Goal: Task Accomplishment & Management: Manage account settings

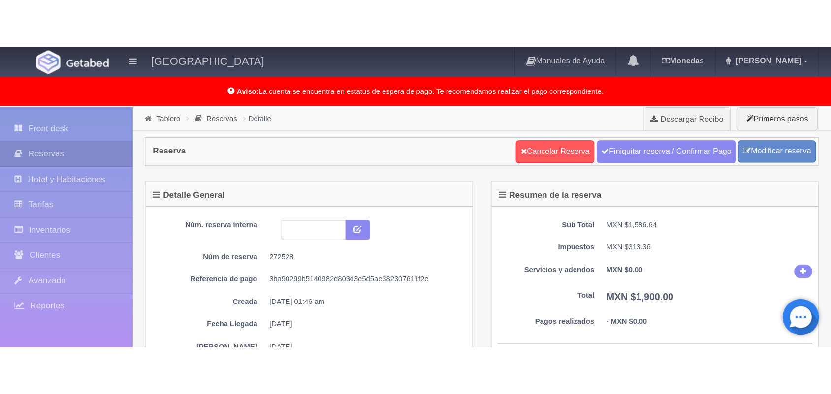
scroll to position [11, 0]
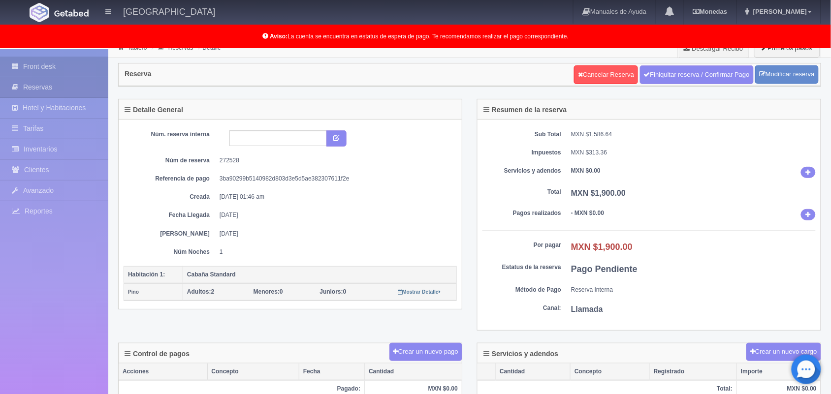
click at [78, 67] on link "Front desk" at bounding box center [54, 67] width 108 height 20
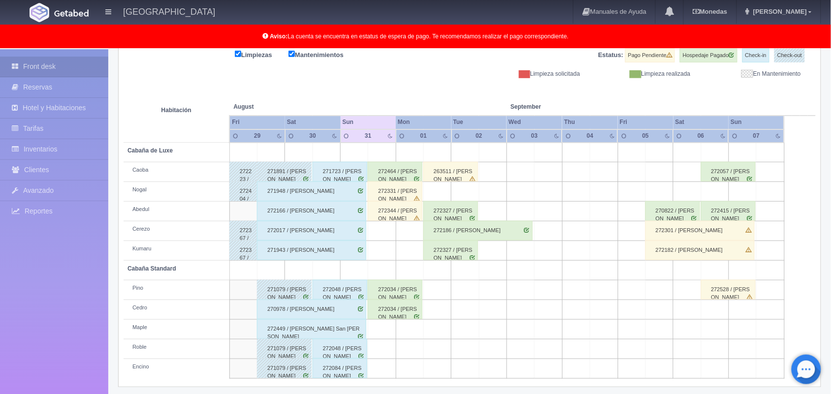
scroll to position [137, 0]
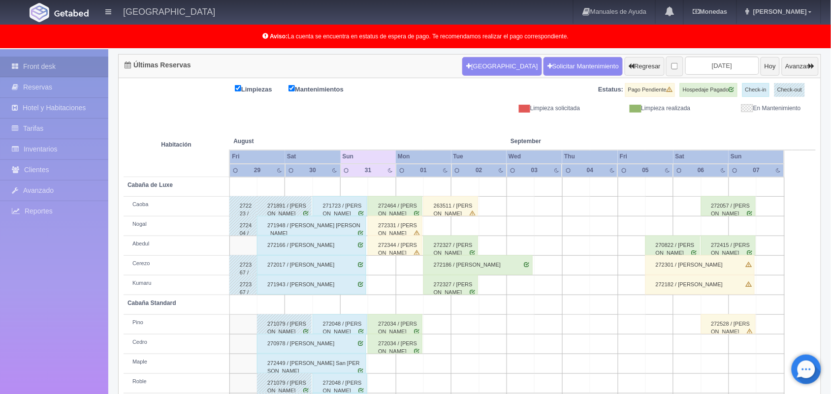
scroll to position [126, 0]
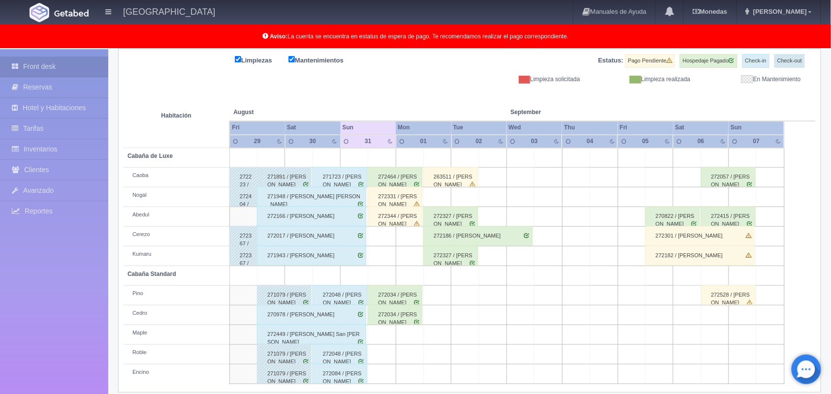
click at [731, 295] on div "272528 / Jorge Yael Hernández Martínez" at bounding box center [728, 296] width 55 height 20
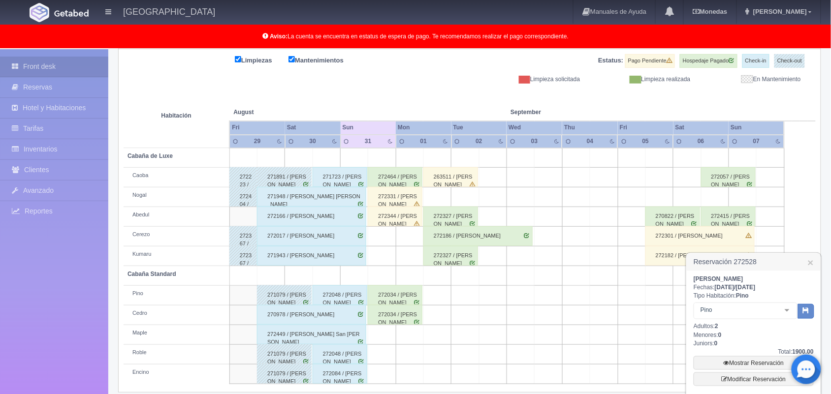
scroll to position [185, 0]
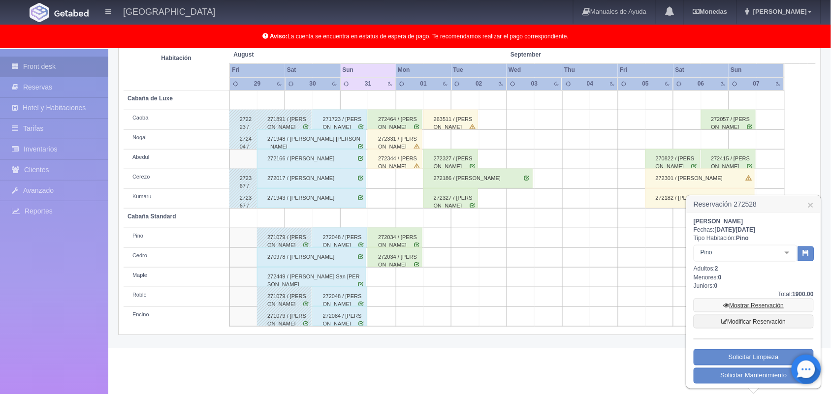
click at [737, 304] on link "Mostrar Reservación" at bounding box center [754, 306] width 120 height 14
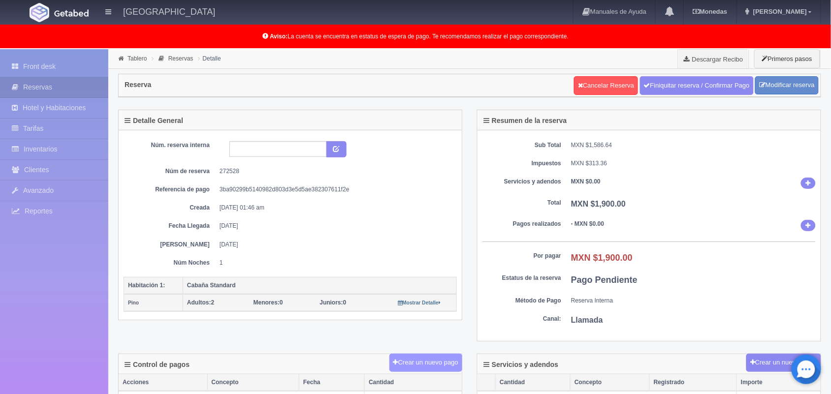
click at [437, 367] on button "Crear un nuevo pago" at bounding box center [426, 363] width 73 height 18
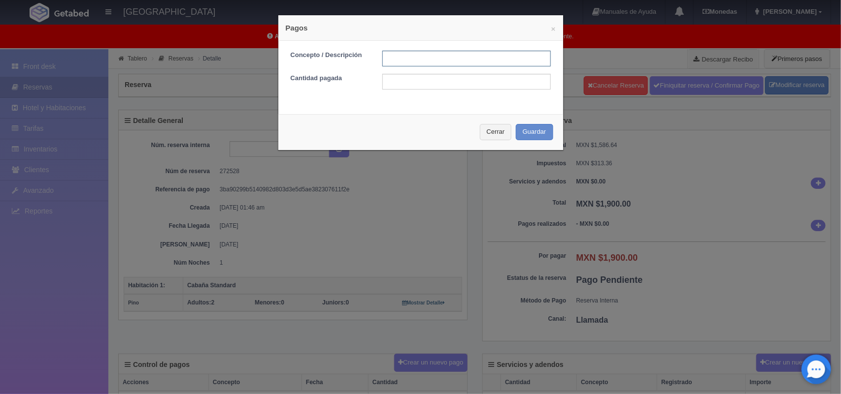
click at [440, 61] on input "text" at bounding box center [466, 59] width 168 height 16
type input "Pago transferencia [DATE]"
click at [457, 82] on input "text" at bounding box center [466, 82] width 168 height 16
type input "1900.00"
click at [516, 133] on button "Guardar" at bounding box center [534, 132] width 37 height 16
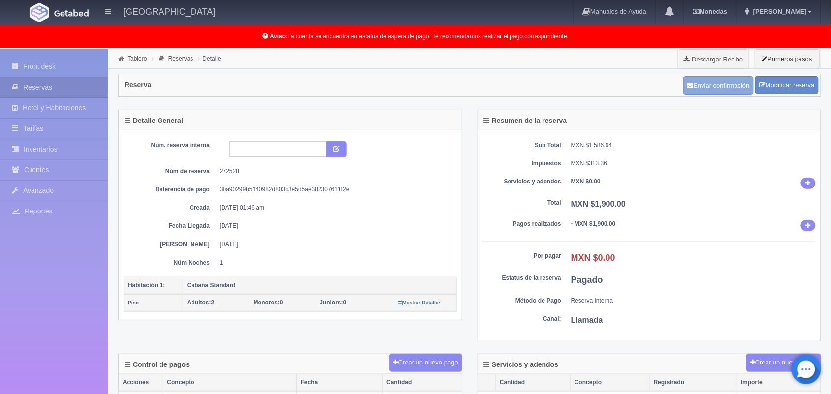
click at [713, 86] on button "Enviar confirmación" at bounding box center [719, 85] width 70 height 19
click at [129, 58] on link "Tablero" at bounding box center [137, 58] width 19 height 7
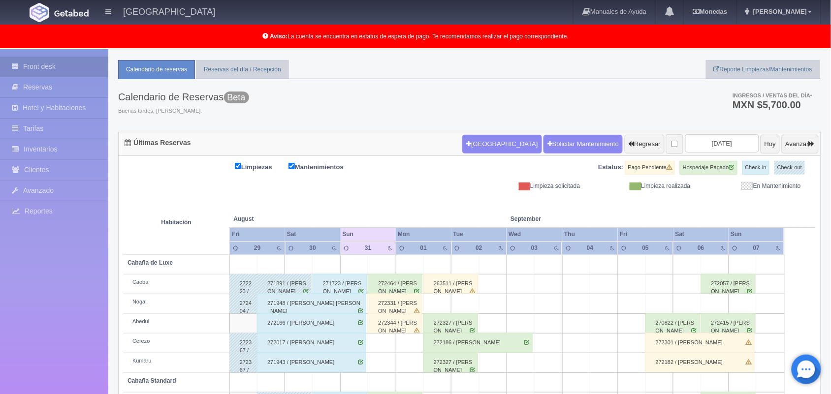
scroll to position [137, 0]
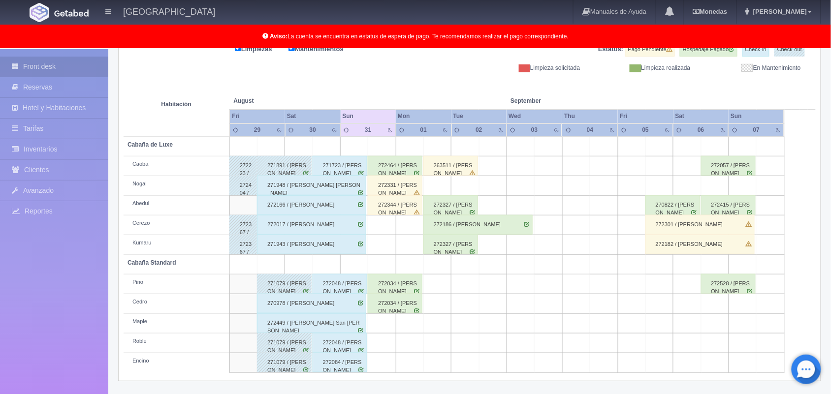
click at [459, 166] on div "263511 / Beatriz Agustin Espinoza" at bounding box center [451, 166] width 55 height 20
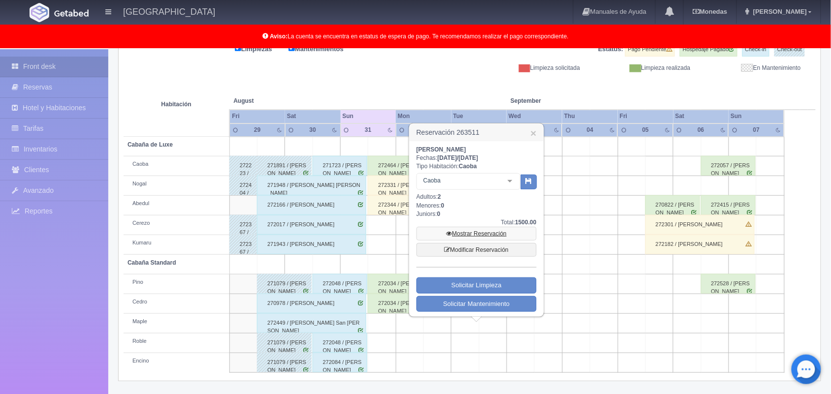
click at [481, 233] on link "Mostrar Reservación" at bounding box center [477, 234] width 120 height 14
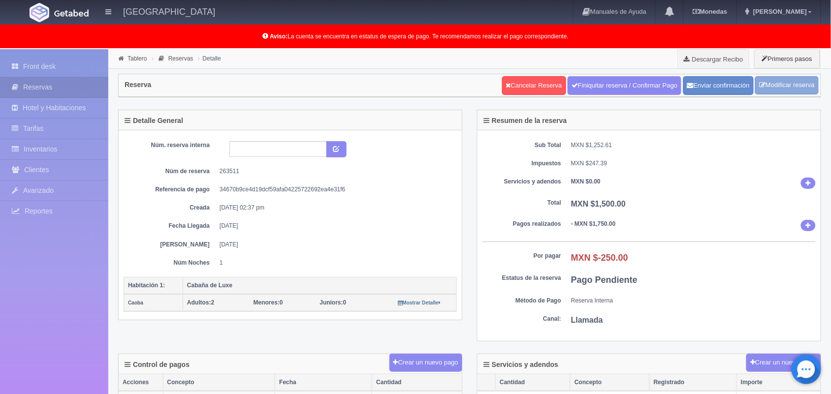
click at [781, 87] on link "Modificar reserva" at bounding box center [787, 85] width 64 height 18
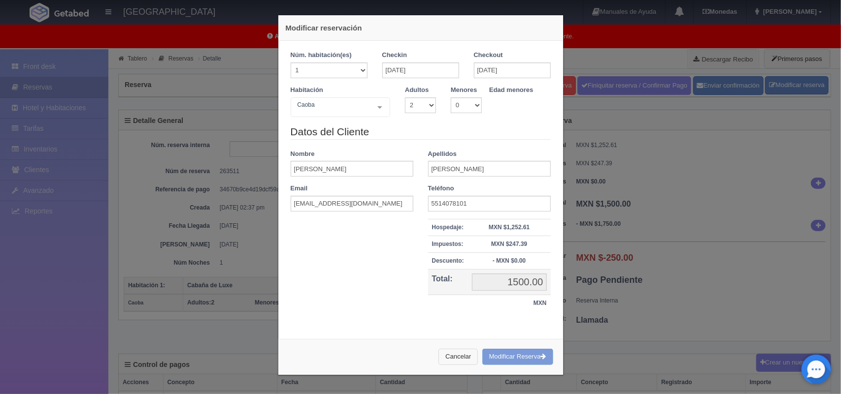
click at [443, 361] on button "Cancelar" at bounding box center [457, 357] width 39 height 16
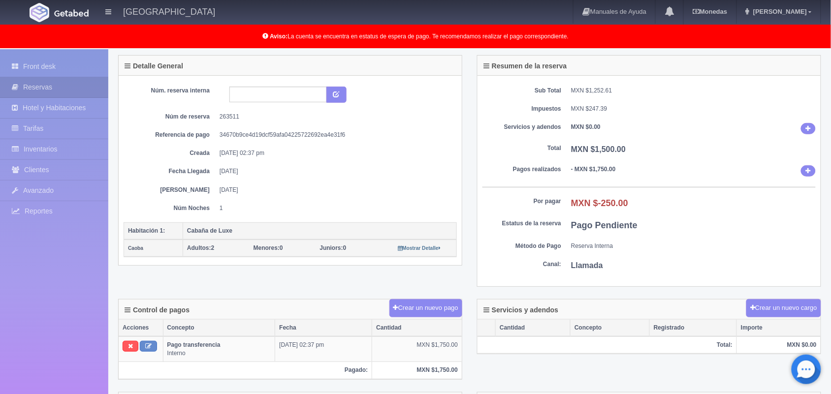
scroll to position [30, 0]
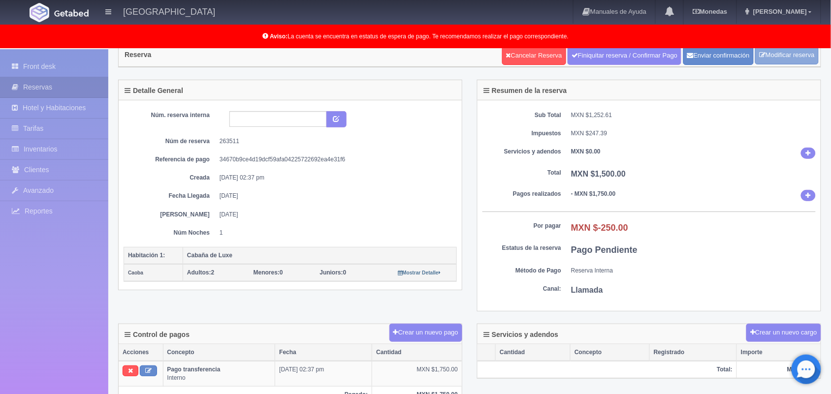
click at [796, 52] on link "Modificar reserva" at bounding box center [787, 55] width 64 height 18
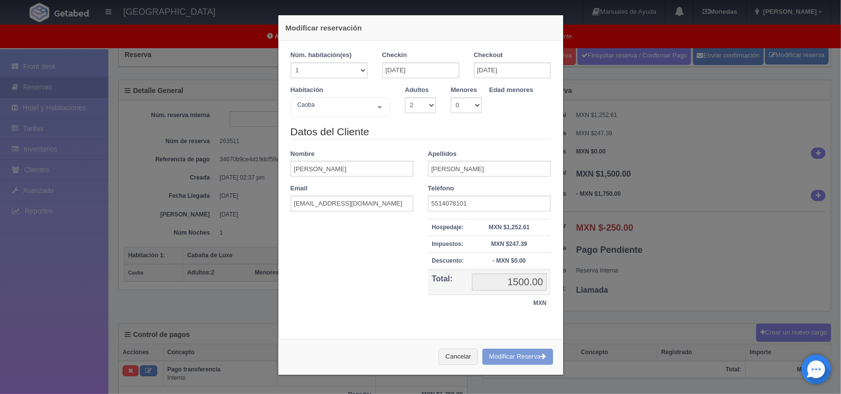
click at [638, 97] on div "Modificar reservación Núm. habitación(es) 1 2 3 4 5 6 7 8 9 10 11 12 13 14 15 1…" at bounding box center [420, 197] width 841 height 394
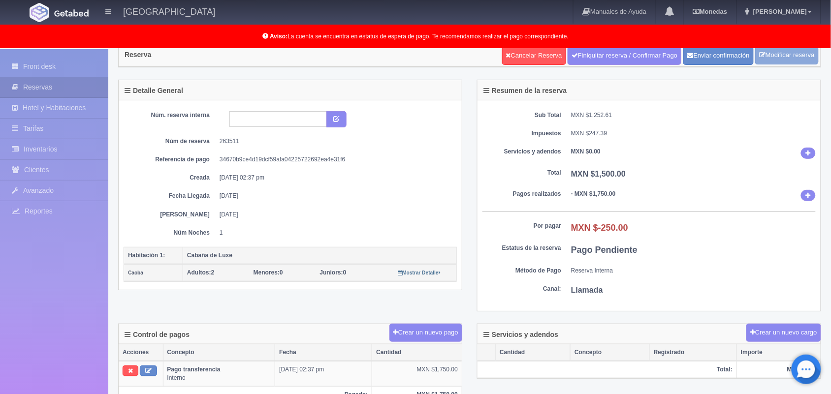
click at [797, 58] on link "Modificar reserva" at bounding box center [787, 55] width 64 height 18
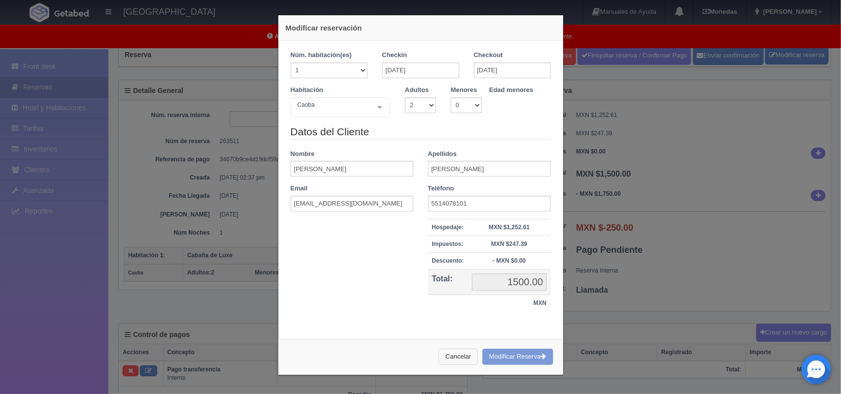
click at [450, 359] on button "Cancelar" at bounding box center [457, 357] width 39 height 16
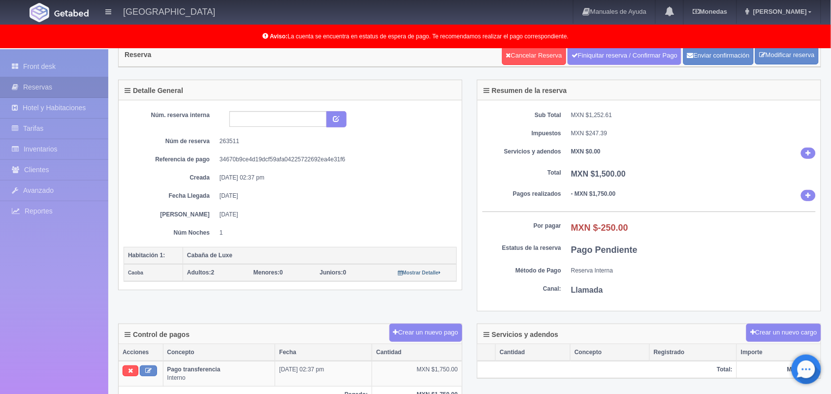
scroll to position [0, 0]
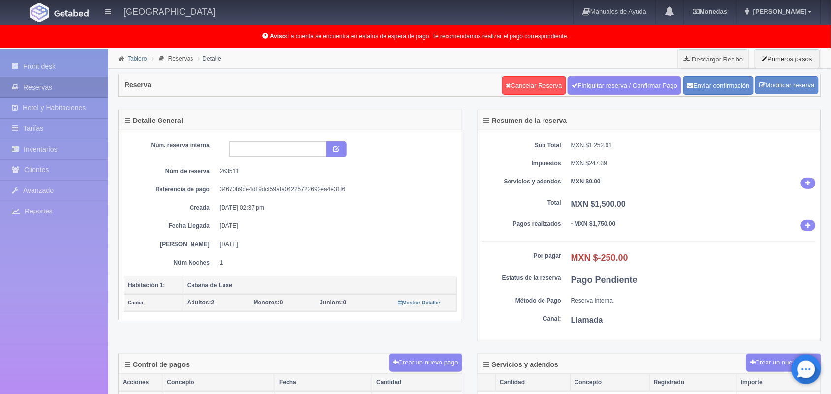
click at [131, 58] on link "Tablero" at bounding box center [137, 58] width 19 height 7
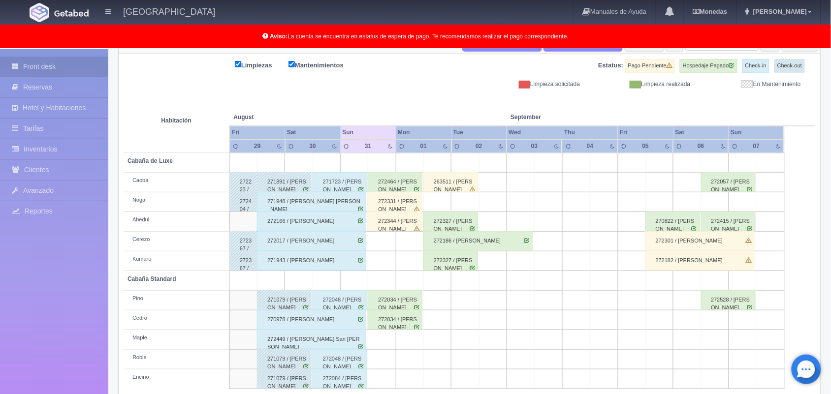
scroll to position [137, 0]
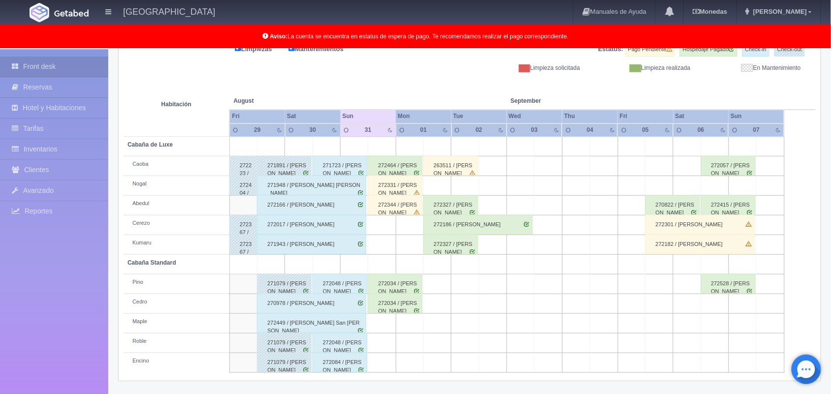
click at [440, 208] on div "272327 / [PERSON_NAME]" at bounding box center [451, 206] width 55 height 20
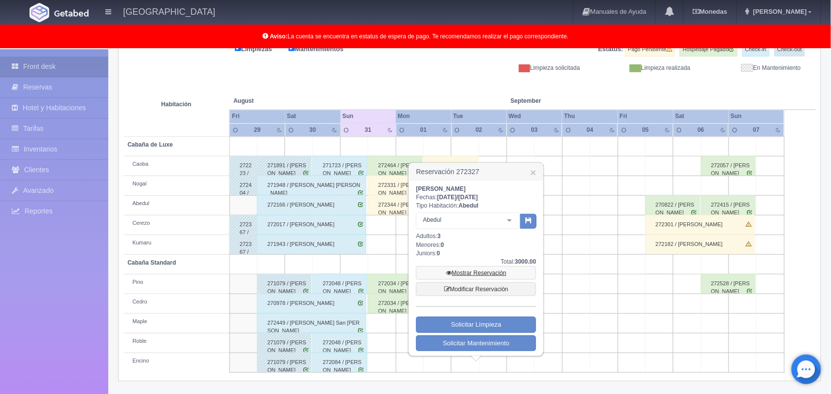
click at [488, 274] on link "Mostrar Reservación" at bounding box center [476, 273] width 120 height 14
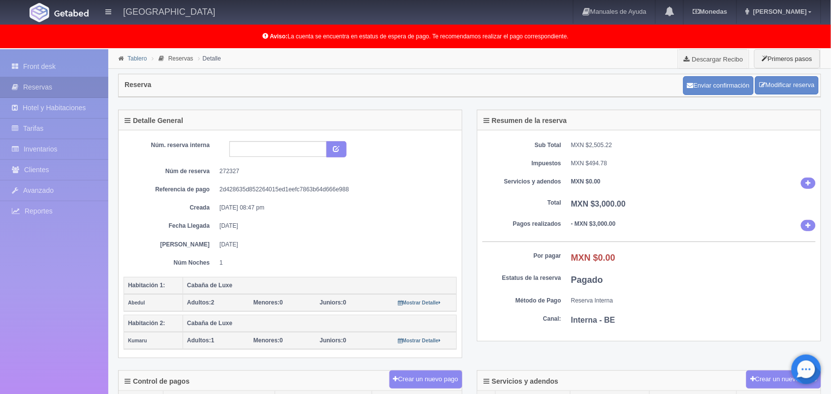
click at [137, 59] on link "Tablero" at bounding box center [137, 58] width 19 height 7
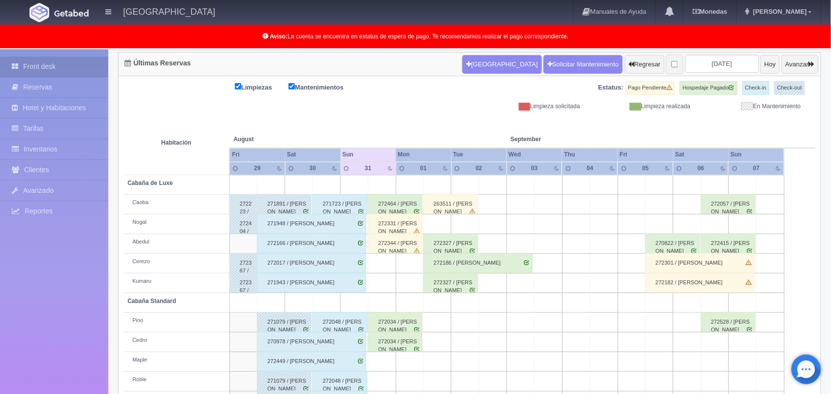
scroll to position [123, 0]
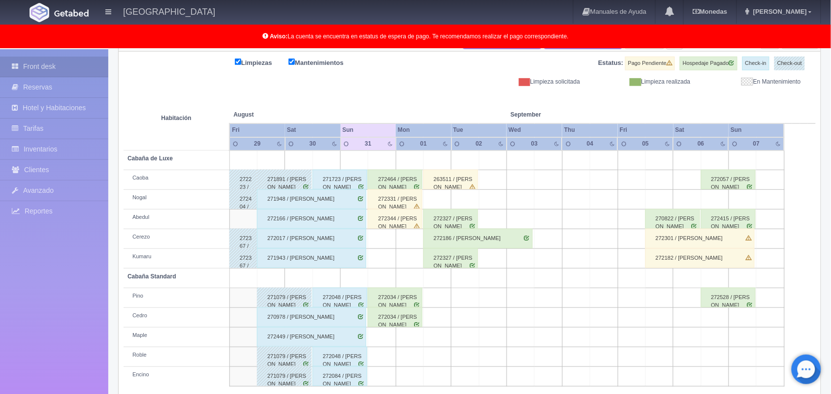
click at [474, 239] on div "272186 / Humberto Salazar" at bounding box center [478, 239] width 109 height 20
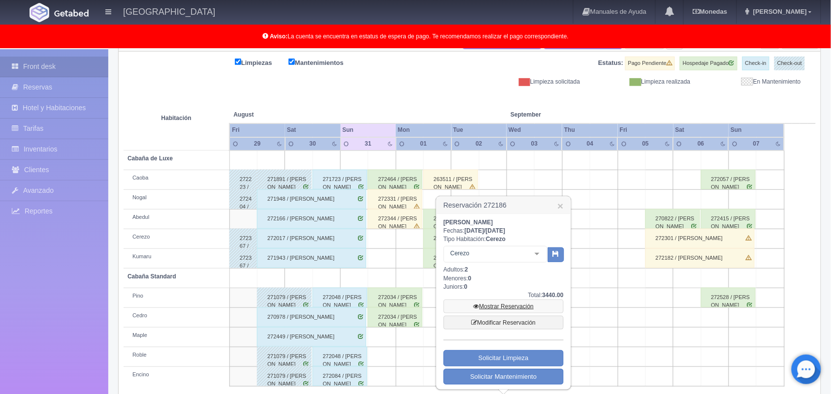
click at [493, 307] on link "Mostrar Reservación" at bounding box center [504, 307] width 120 height 14
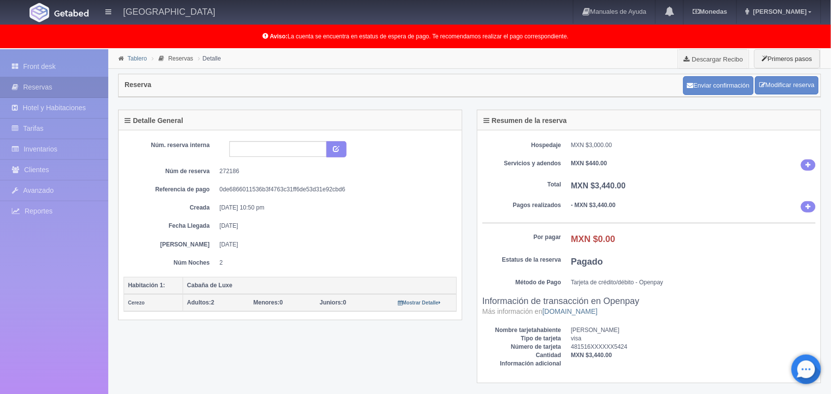
click at [136, 59] on link "Tablero" at bounding box center [137, 58] width 19 height 7
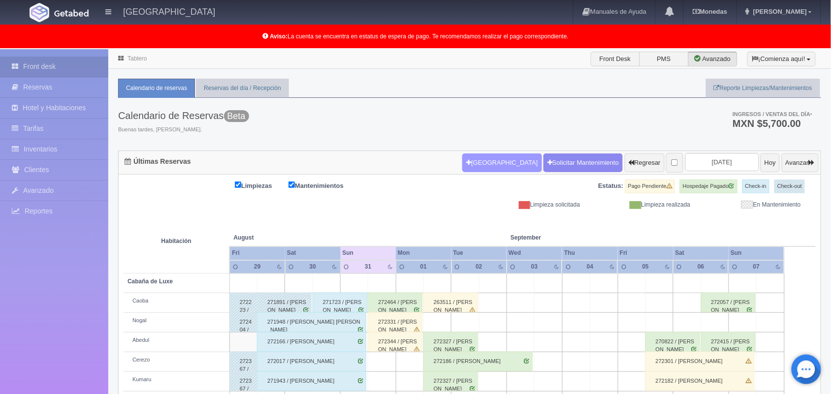
click at [486, 169] on button "Nueva Reserva" at bounding box center [501, 163] width 79 height 19
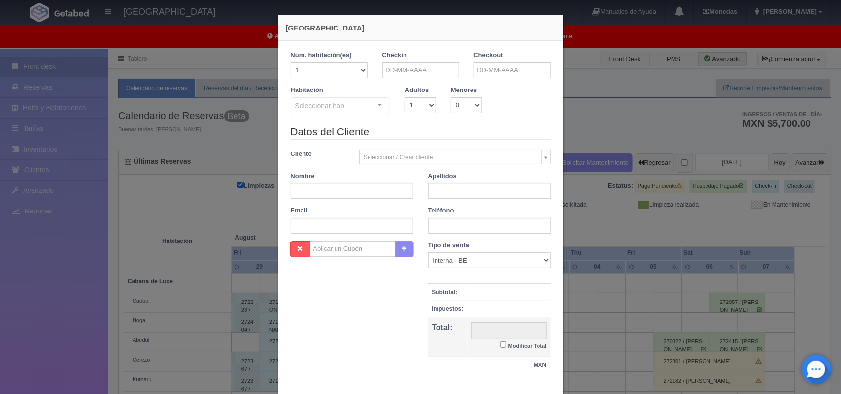
checkbox input "false"
click at [415, 69] on input "text" at bounding box center [420, 71] width 77 height 16
click at [382, 85] on span "Prev" at bounding box center [386, 86] width 8 height 8
click at [385, 195] on link "31" at bounding box center [386, 192] width 13 height 14
type input "[DATE]"
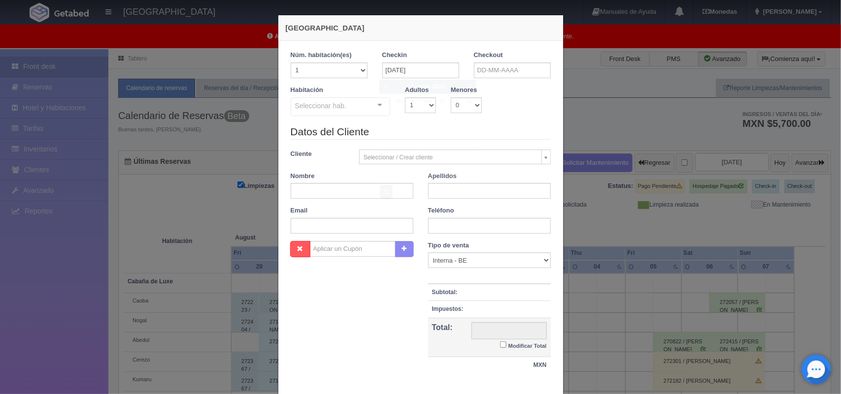
checkbox input "false"
click at [511, 74] on input "text" at bounding box center [512, 71] width 77 height 16
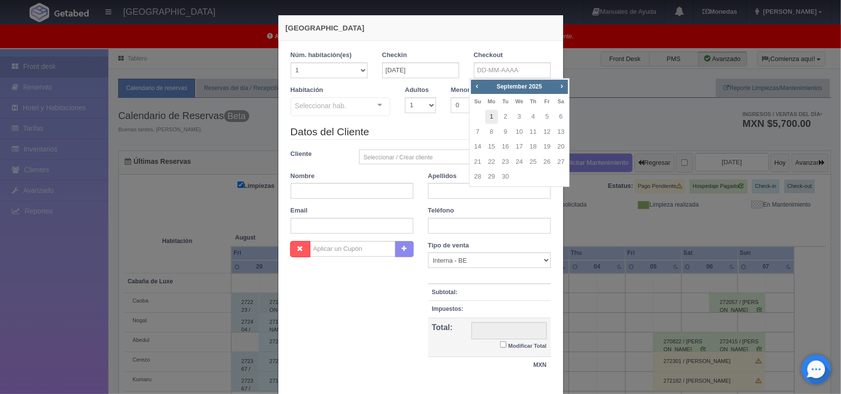
click at [492, 113] on link "1" at bounding box center [491, 117] width 13 height 14
type input "[DATE]"
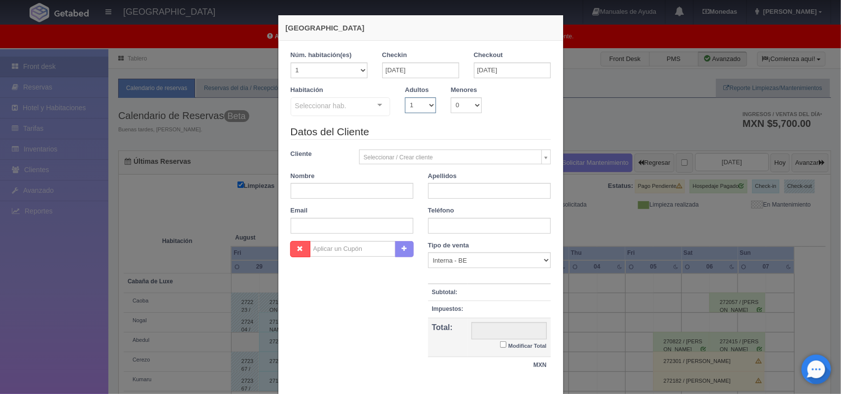
checkbox input "false"
click at [419, 98] on select "1 2 3 4 5 6 7 8 9 10" at bounding box center [420, 106] width 31 height 16
select select "2"
click at [405, 98] on select "1 2 3 4 5 6 7 8 9 10" at bounding box center [420, 106] width 31 height 16
click at [373, 106] on div "Cabaña de Luxe Cabaña de Luxe - Sin asignar Cerezo Kumaru Cabaña Standard Cabañ…" at bounding box center [341, 109] width 100 height 22
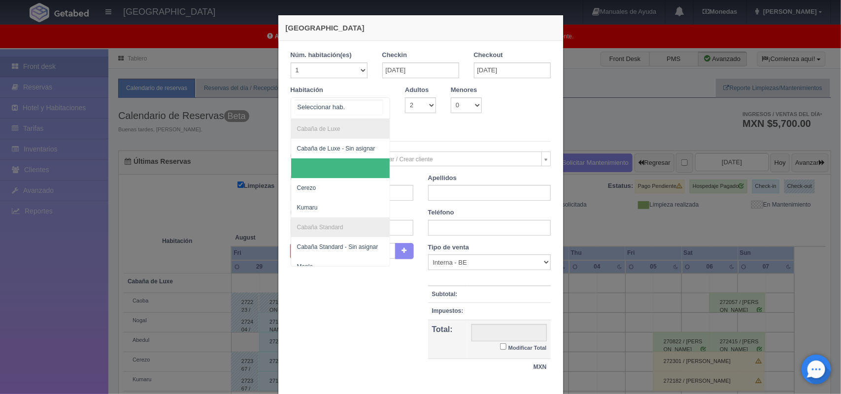
scroll to position [59, 0]
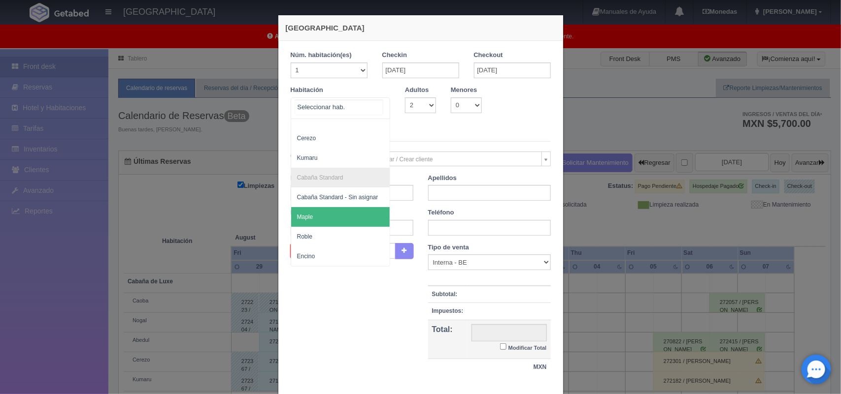
click at [355, 210] on span "Maple" at bounding box center [340, 217] width 99 height 20
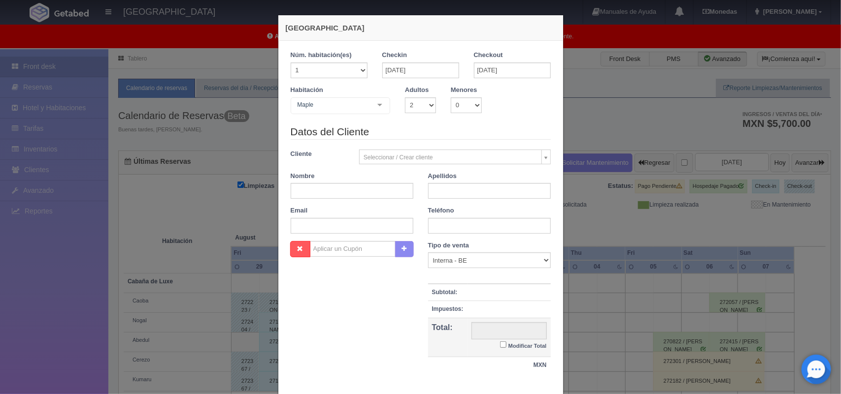
checkbox input "false"
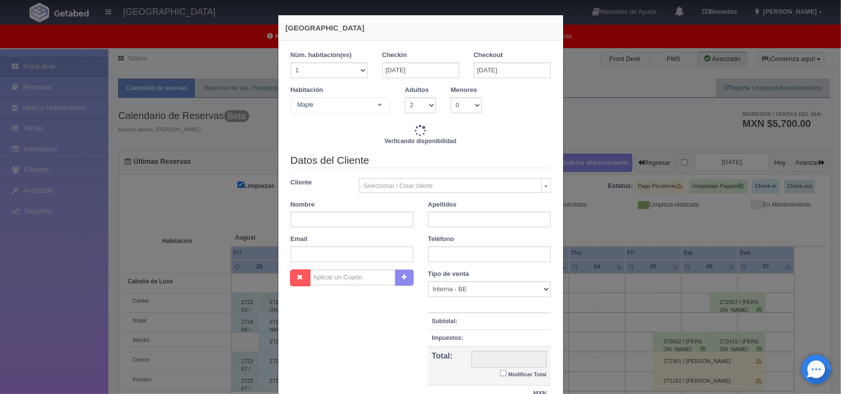
type input "1600.00"
checkbox input "false"
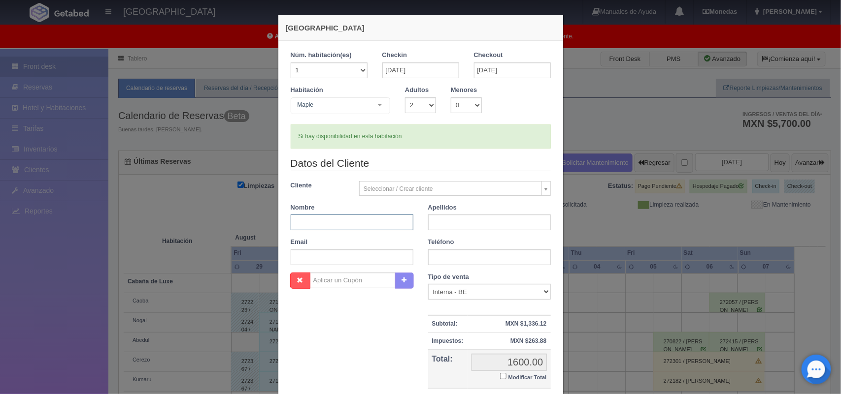
click at [356, 224] on input "text" at bounding box center [352, 223] width 123 height 16
type input "Itzel Isabel"
click at [445, 223] on input "text" at bounding box center [489, 223] width 123 height 16
type input "Aguilar Rosas"
click at [463, 259] on input "text" at bounding box center [489, 258] width 123 height 16
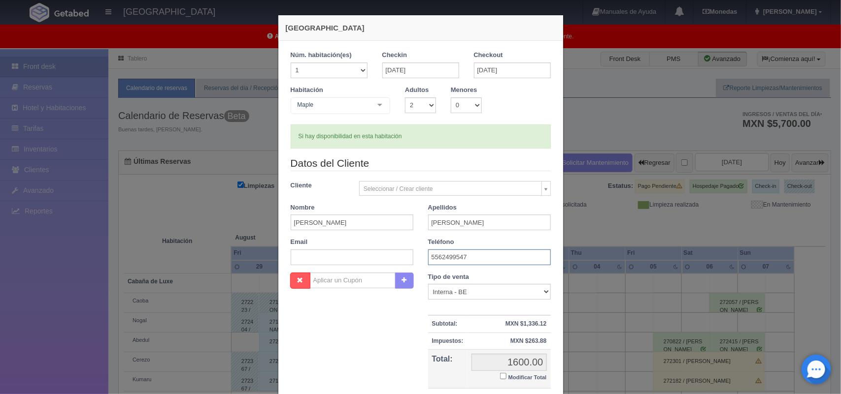
type input "5562499547"
click at [378, 255] on input "text" at bounding box center [352, 258] width 123 height 16
paste input "Isabel.agular.rosas@gmail.com"
type input "Isabel.agular.rosas@gmail.com"
click at [500, 376] on input "Modificar Total" at bounding box center [503, 376] width 6 height 6
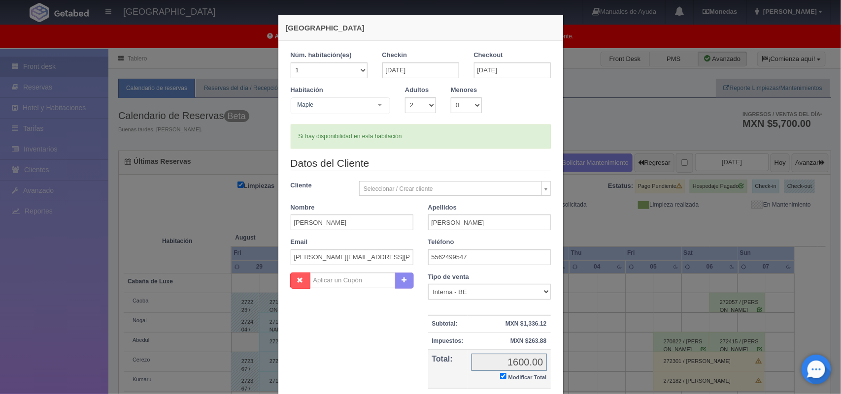
checkbox input "true"
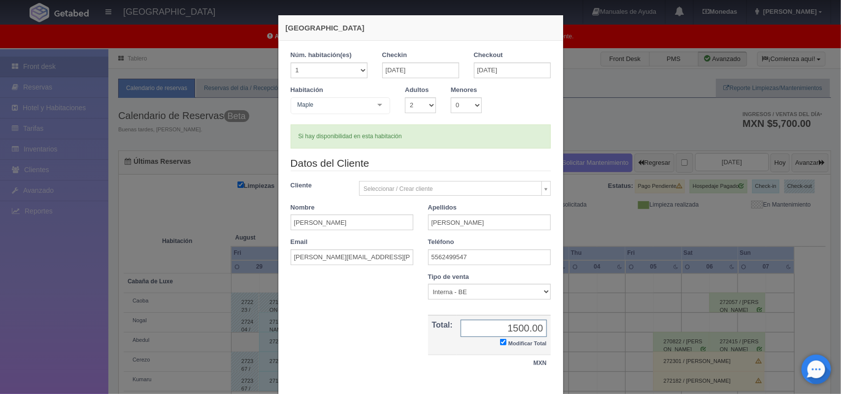
scroll to position [57, 0]
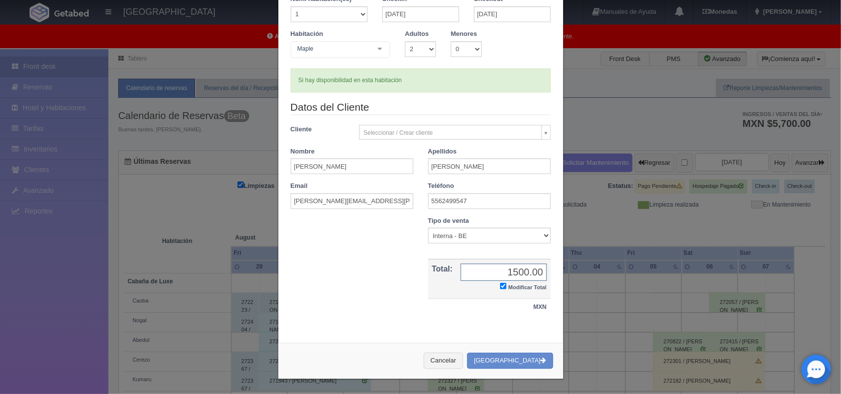
type input "1500.00"
click at [506, 360] on button "Crear Reserva" at bounding box center [510, 361] width 86 height 16
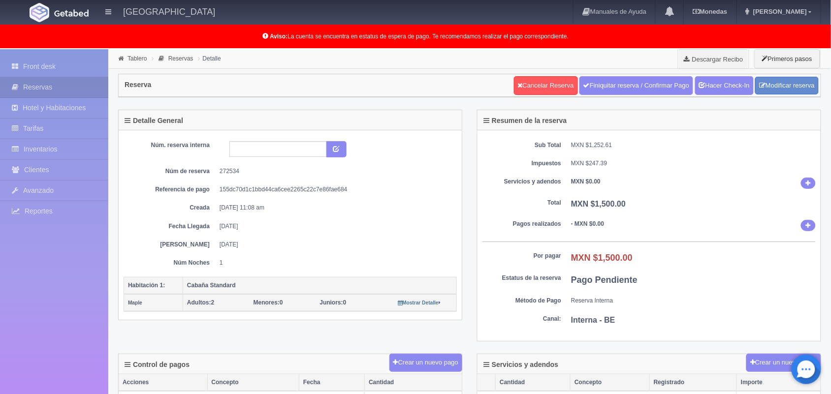
click at [133, 62] on li "Tablero" at bounding box center [132, 58] width 33 height 9
click at [135, 60] on link "Tablero" at bounding box center [137, 58] width 19 height 7
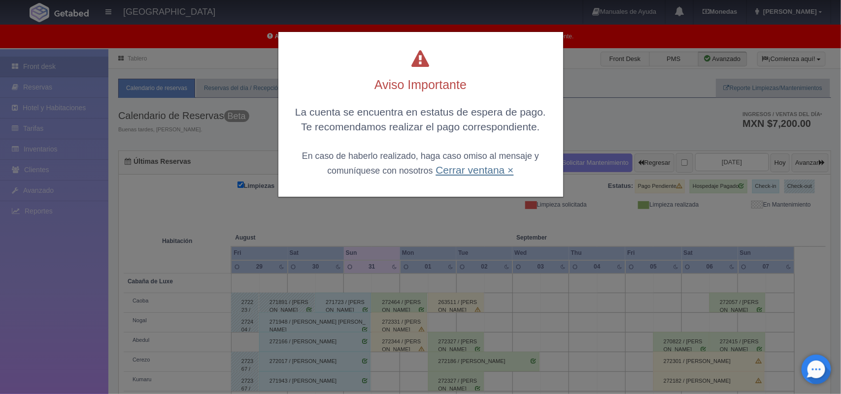
click at [493, 173] on link "Cerrar ventana ×" at bounding box center [474, 169] width 78 height 11
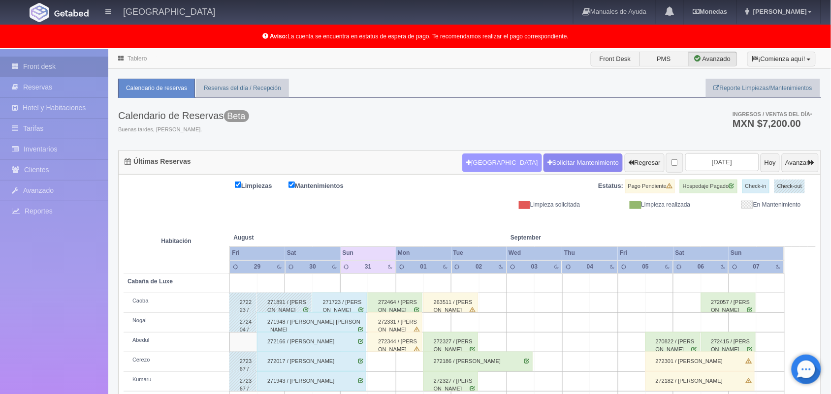
click at [488, 164] on button "Nueva Reserva" at bounding box center [501, 163] width 79 height 19
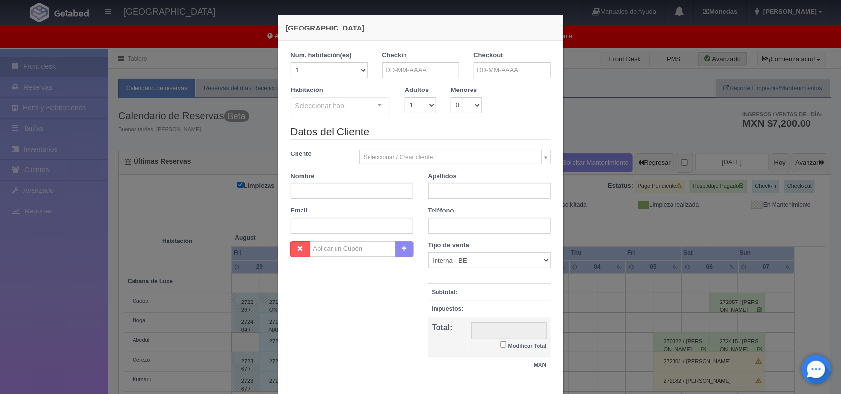
checkbox input "false"
click at [420, 74] on input "text" at bounding box center [420, 71] width 77 height 16
click at [382, 84] on span "Prev" at bounding box center [386, 86] width 8 height 8
click at [388, 195] on link "31" at bounding box center [386, 192] width 13 height 14
type input "[DATE]"
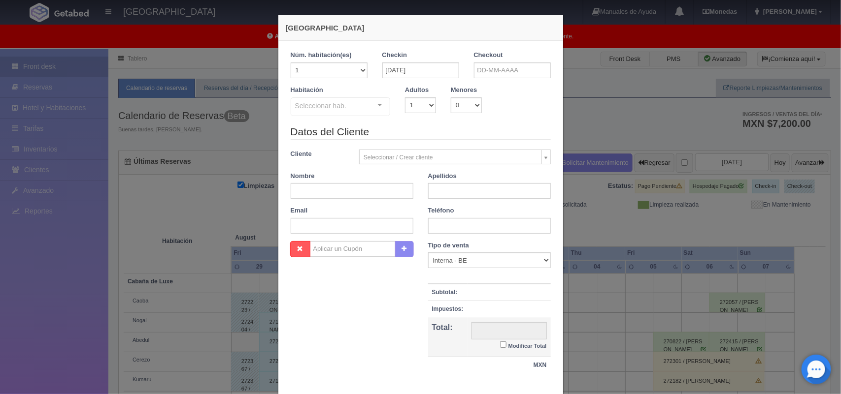
checkbox input "false"
click at [501, 73] on input "text" at bounding box center [512, 71] width 77 height 16
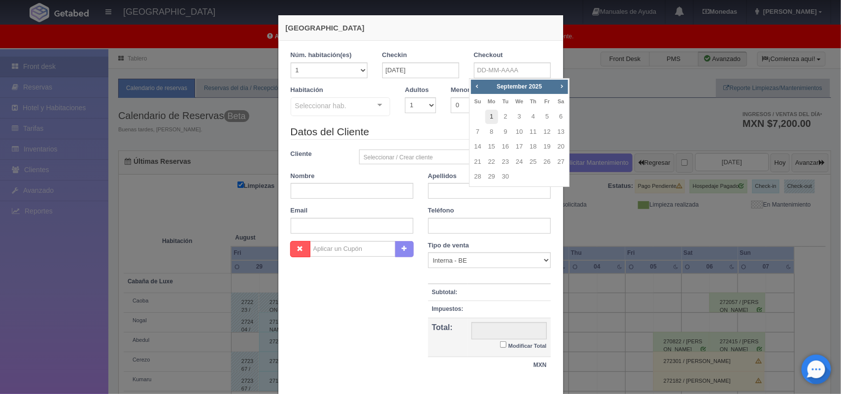
click at [493, 114] on link "1" at bounding box center [491, 117] width 13 height 14
type input "01-09-2025"
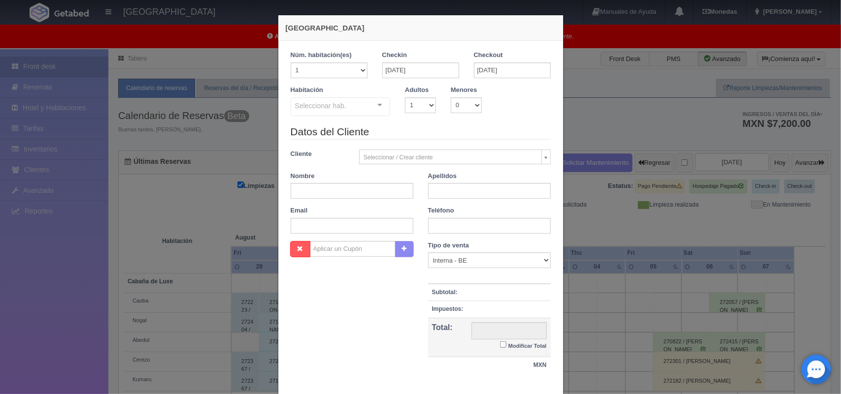
checkbox input "false"
click at [414, 106] on select "1 2 3 4 5 6 7 8 9 10" at bounding box center [420, 106] width 31 height 16
select select "2"
click at [405, 98] on select "1 2 3 4 5 6 7 8 9 10" at bounding box center [420, 106] width 31 height 16
click at [368, 103] on div "Seleccionar hab. Cabaña de Luxe Cabaña de Luxe - Sin asignar Cerezo Kumaru Caba…" at bounding box center [341, 108] width 100 height 20
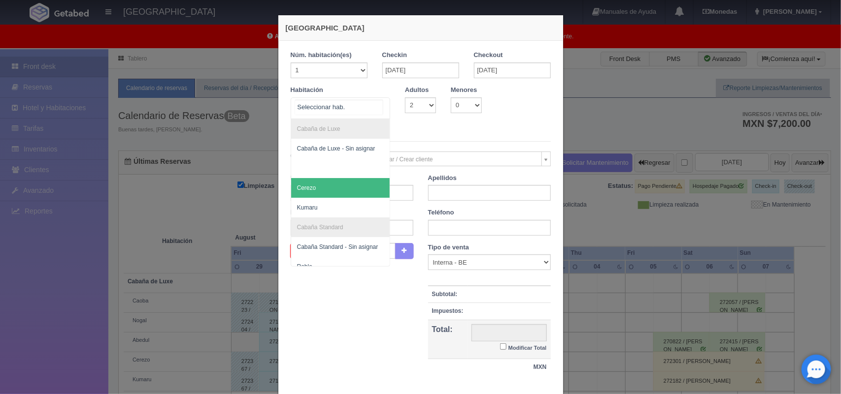
click at [365, 189] on span "Cerezo" at bounding box center [340, 188] width 99 height 20
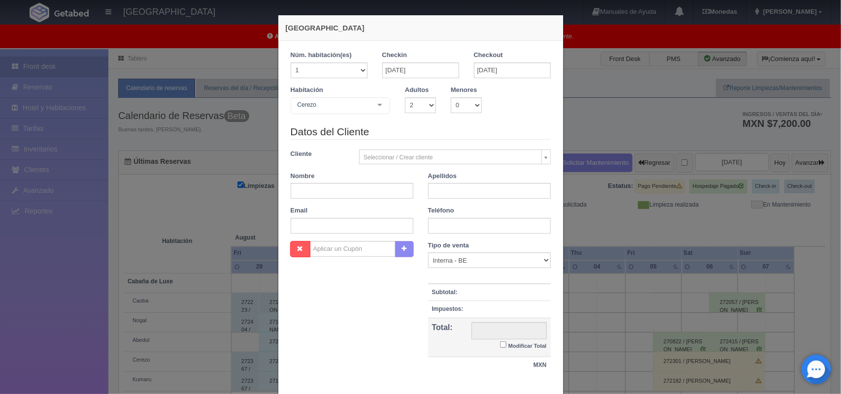
checkbox input "false"
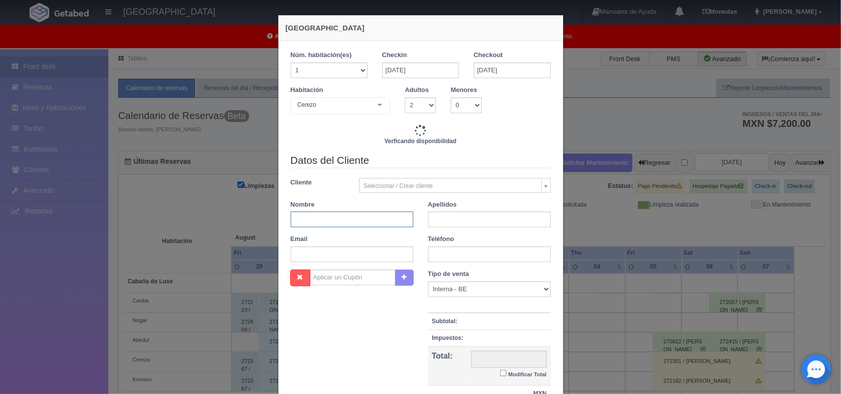
type input "1800.00"
checkbox input "false"
click at [364, 219] on input "text" at bounding box center [352, 220] width 123 height 16
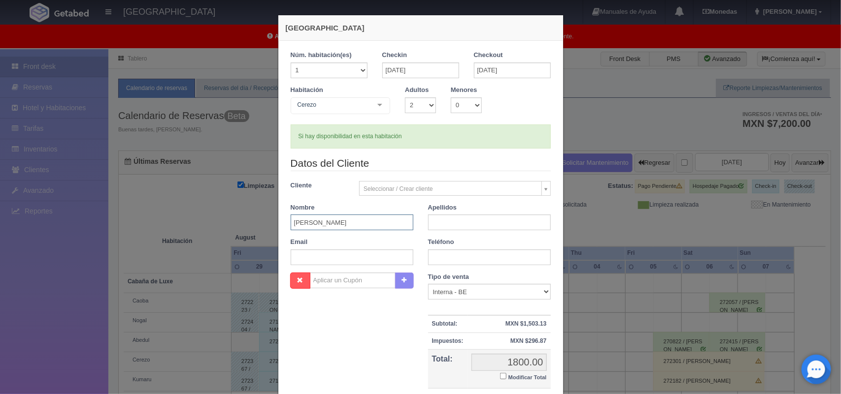
type input "José Ubaldo"
click at [464, 224] on input "text" at bounding box center [489, 223] width 123 height 16
type input "Granados Jimenez"
click at [501, 378] on input "Modificar Total" at bounding box center [503, 376] width 6 height 6
checkbox input "true"
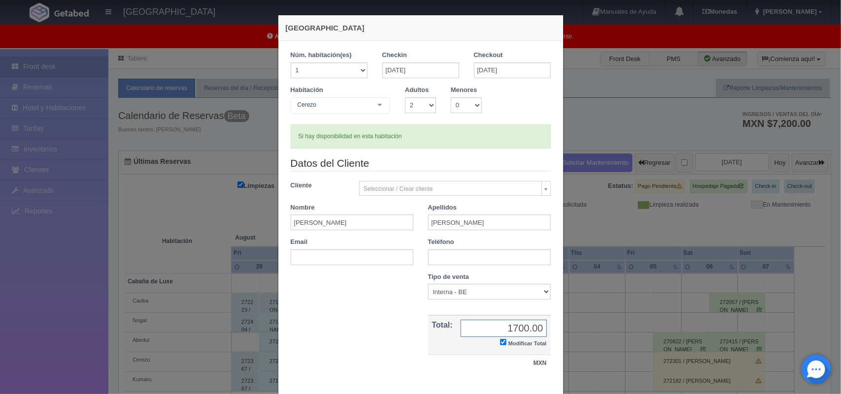
type input "1700.00"
click at [455, 255] on input "text" at bounding box center [489, 258] width 123 height 16
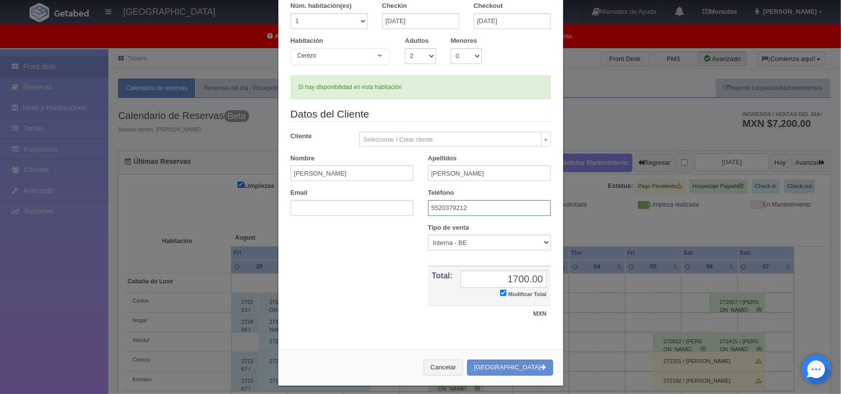
scroll to position [57, 0]
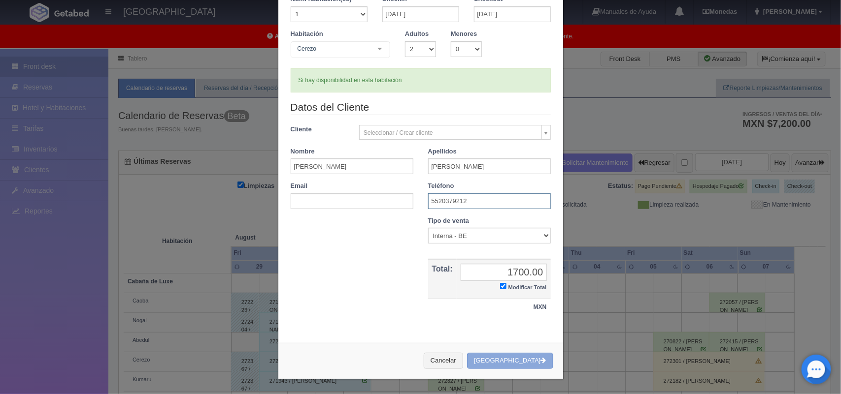
type input "5520379212"
click at [517, 361] on button "[GEOGRAPHIC_DATA]" at bounding box center [510, 361] width 86 height 16
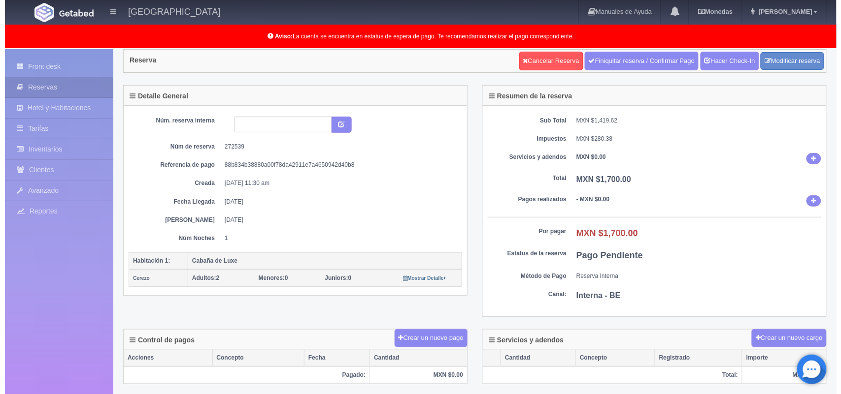
scroll to position [49, 0]
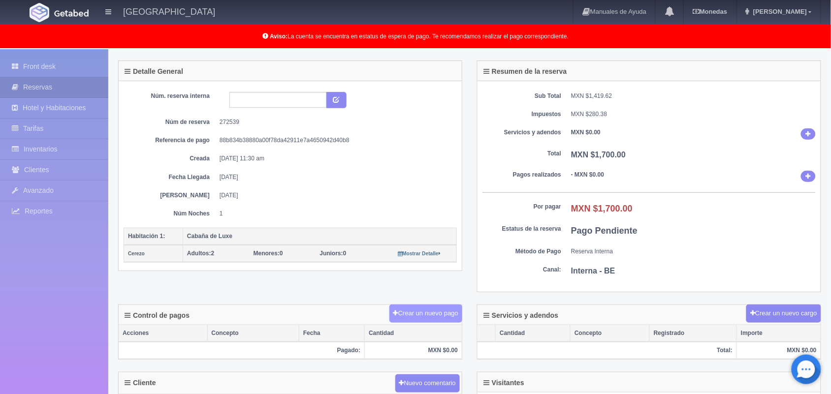
click at [424, 314] on button "Crear un nuevo pago" at bounding box center [426, 314] width 73 height 18
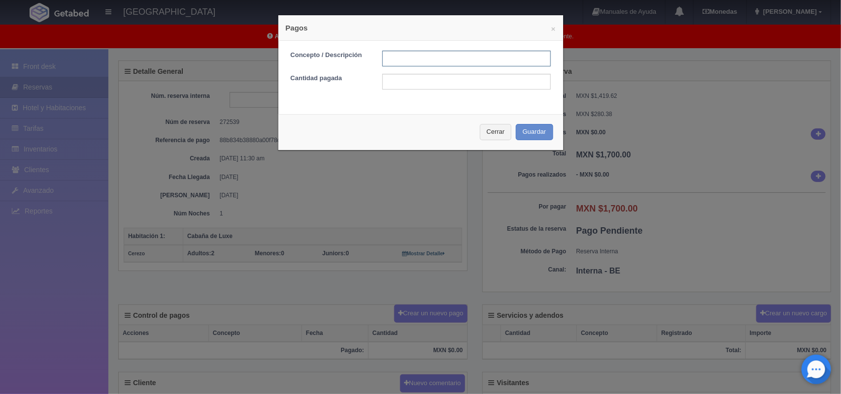
click at [407, 60] on input "text" at bounding box center [466, 59] width 168 height 16
type input "pago con tarjeta [DATE]"
click at [455, 81] on input "text" at bounding box center [466, 82] width 168 height 16
type input "1700.00"
click at [533, 138] on button "Guardar" at bounding box center [534, 132] width 37 height 16
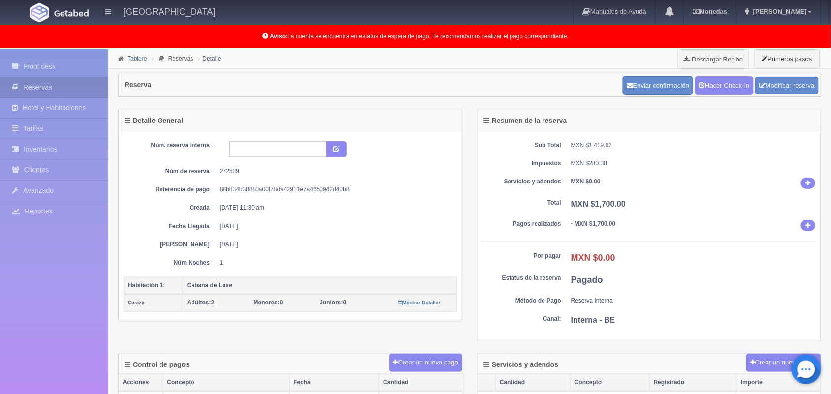
click at [131, 58] on link "Tablero" at bounding box center [137, 58] width 19 height 7
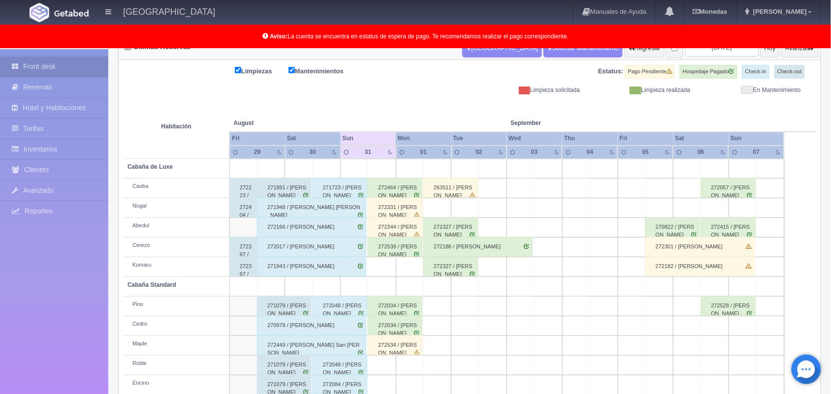
scroll to position [137, 0]
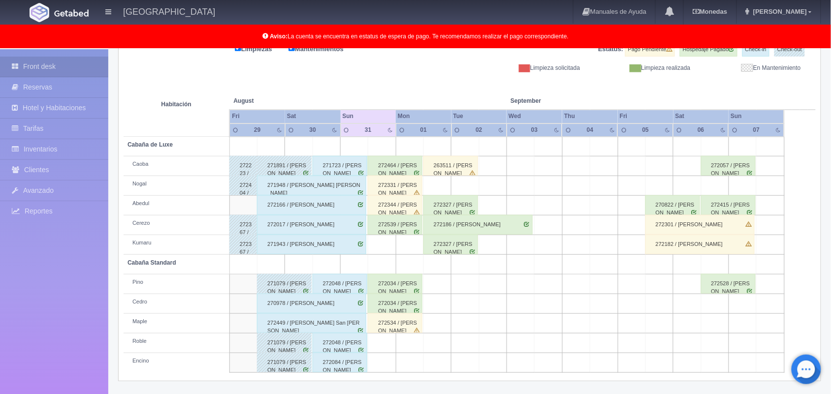
click at [392, 328] on div "272534 / [PERSON_NAME]" at bounding box center [395, 324] width 55 height 20
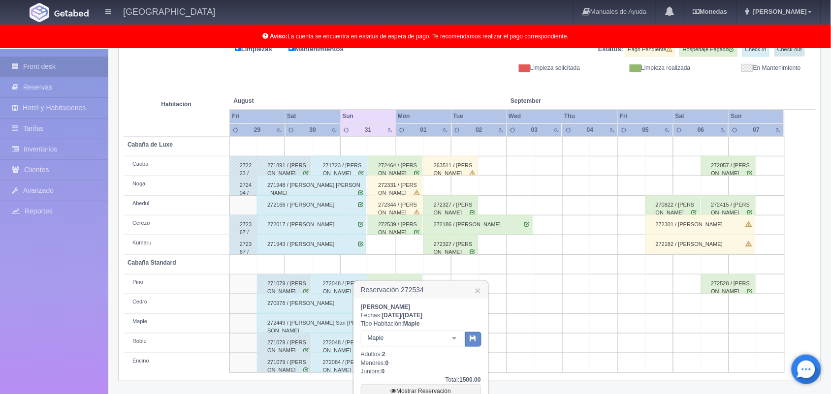
scroll to position [243, 0]
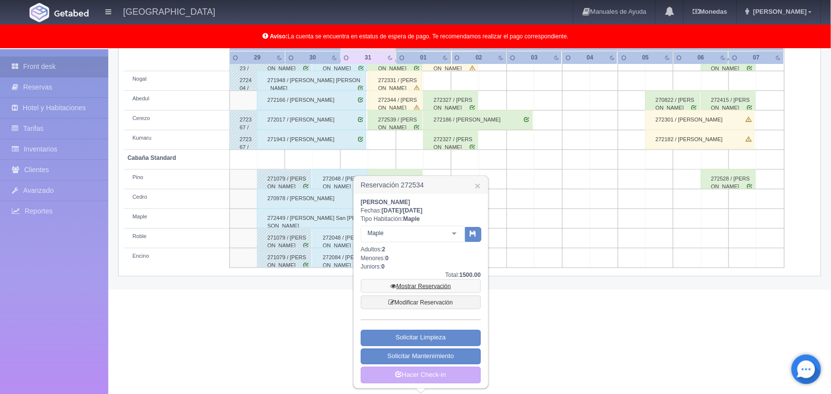
click at [430, 286] on link "Mostrar Reservación" at bounding box center [421, 287] width 120 height 14
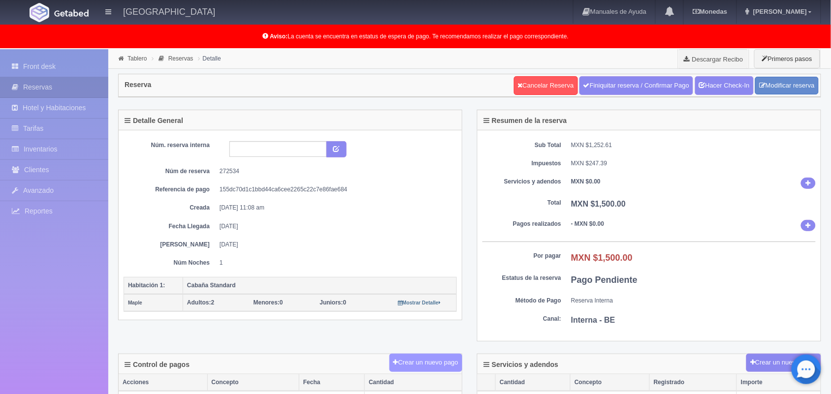
click at [420, 367] on button "Crear un nuevo pago" at bounding box center [426, 363] width 73 height 18
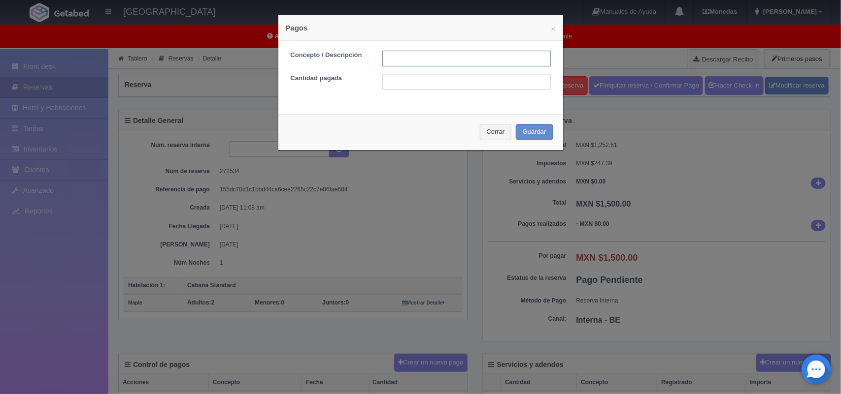
click at [419, 57] on input "text" at bounding box center [466, 59] width 168 height 16
type input "Pago transferencia [DATE]"
click at [452, 82] on input "text" at bounding box center [466, 82] width 168 height 16
type input "1500.00"
click at [525, 133] on button "Guardar" at bounding box center [534, 132] width 37 height 16
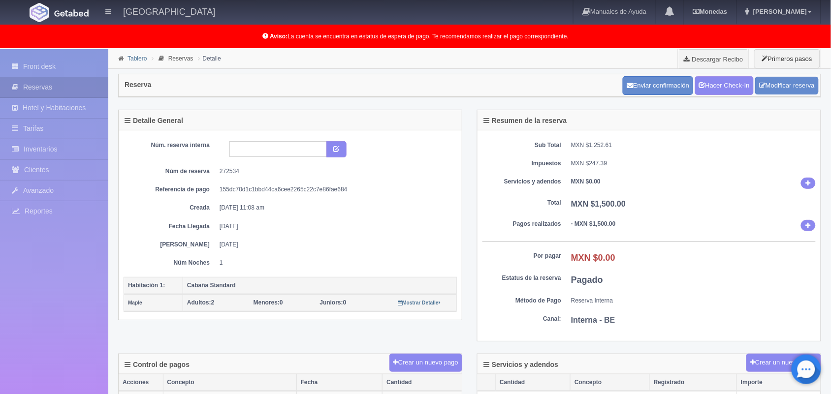
click at [137, 58] on link "Tablero" at bounding box center [137, 58] width 19 height 7
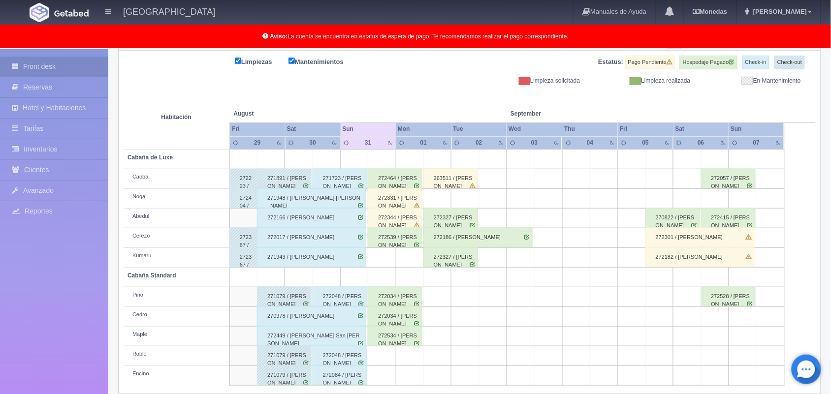
scroll to position [137, 0]
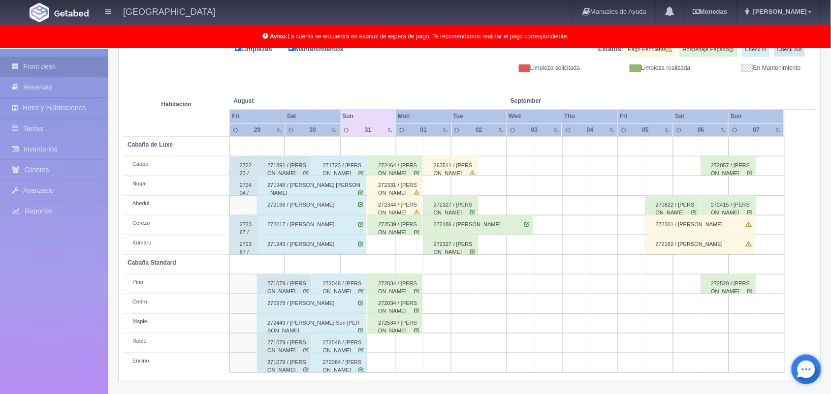
click at [398, 328] on div "272534 / Itzel Isabel Aguilar Rosas" at bounding box center [395, 324] width 55 height 20
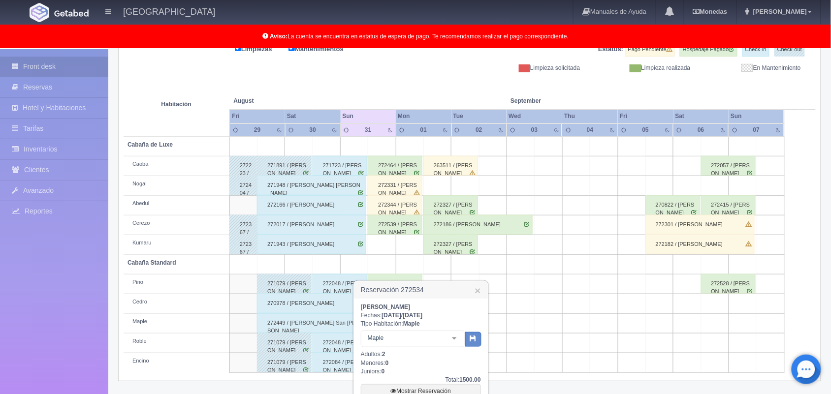
scroll to position [243, 0]
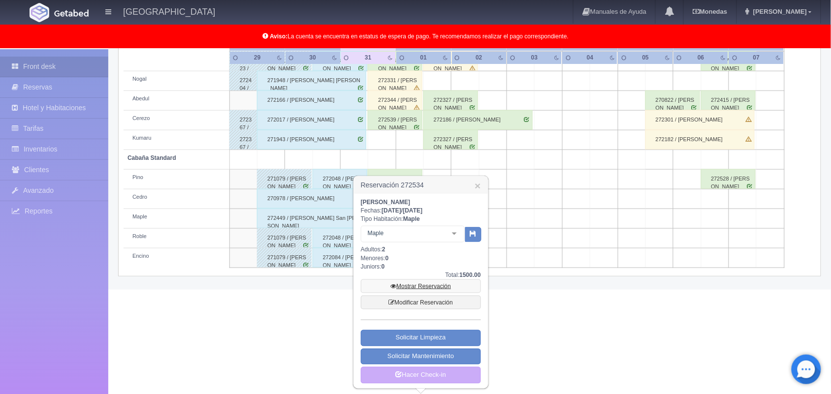
click at [425, 288] on link "Mostrar Reservación" at bounding box center [421, 287] width 120 height 14
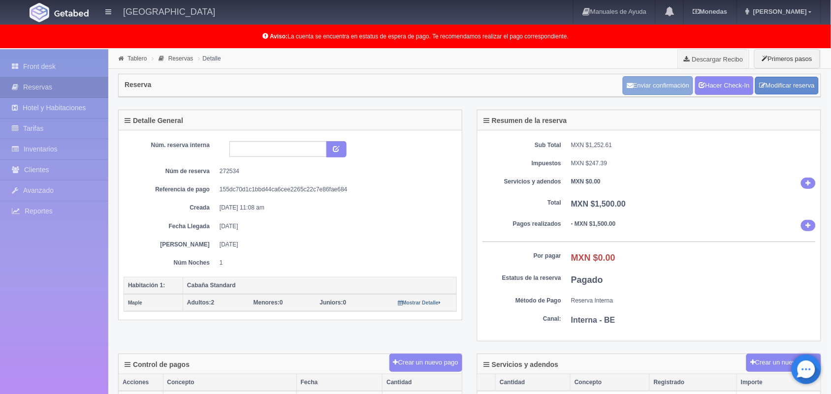
click at [646, 88] on button "Enviar confirmación" at bounding box center [658, 85] width 70 height 19
click at [136, 62] on li "Tablero" at bounding box center [132, 58] width 33 height 9
click at [131, 58] on link "Tablero" at bounding box center [137, 58] width 19 height 7
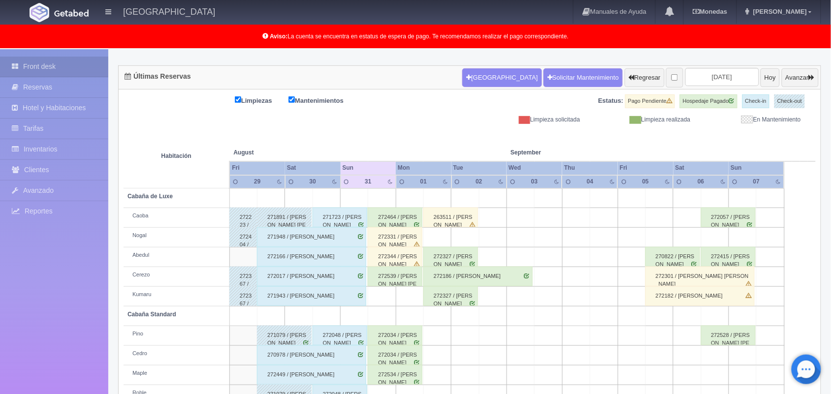
scroll to position [137, 0]
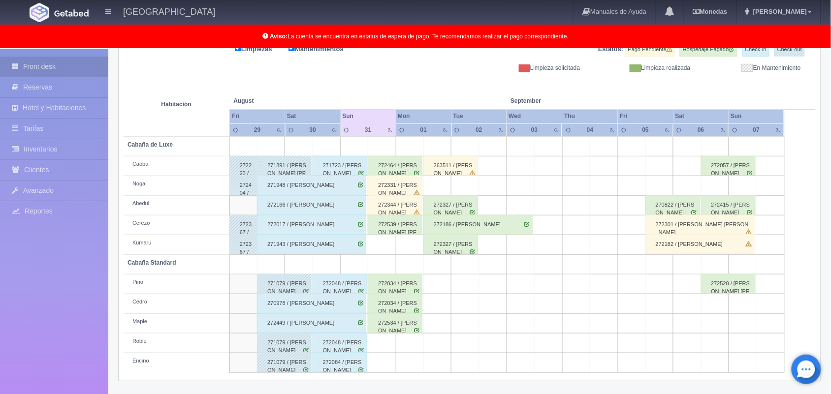
click at [296, 188] on div "271948 / [PERSON_NAME]" at bounding box center [311, 186] width 109 height 20
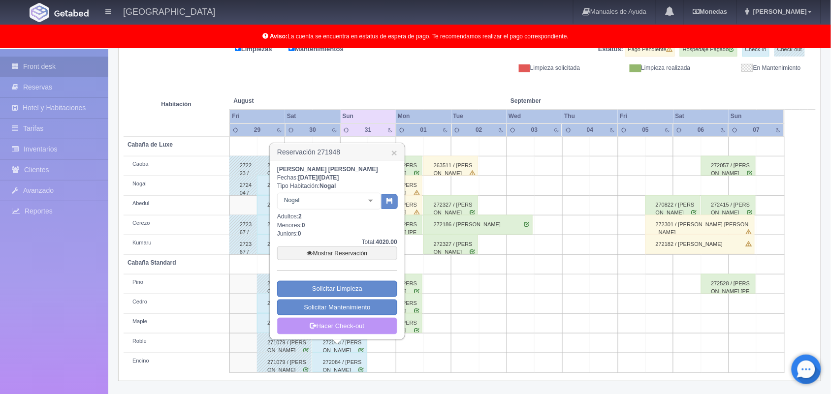
click at [348, 333] on link "Hacer Check-out" at bounding box center [337, 326] width 120 height 17
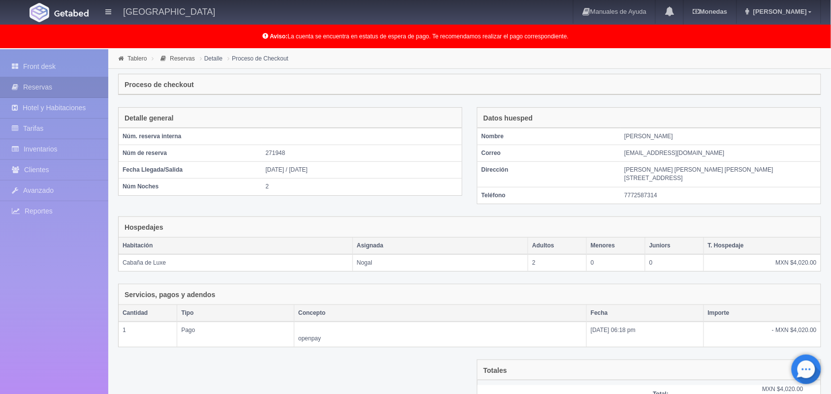
scroll to position [89, 0]
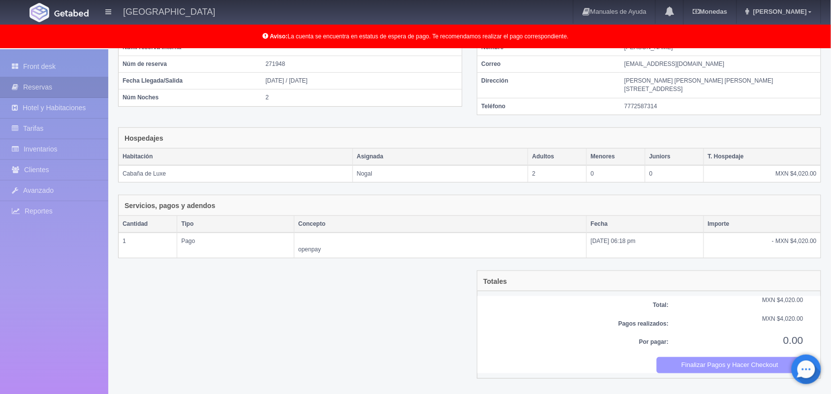
click at [740, 368] on button "Finalizar Pagos y Hacer Checkout" at bounding box center [730, 366] width 147 height 16
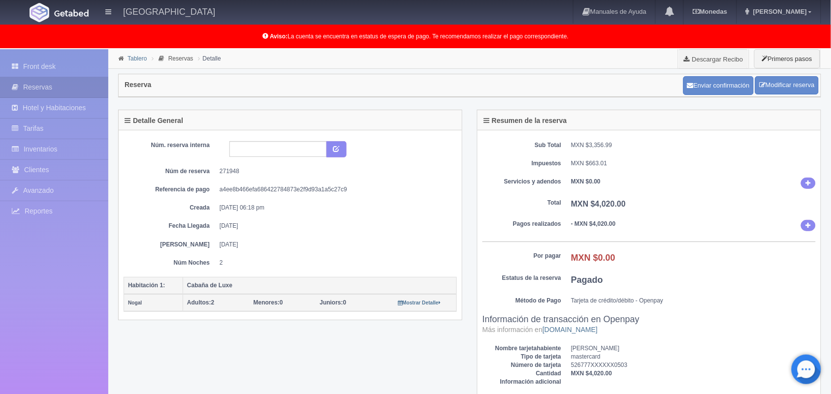
click at [134, 58] on link "Tablero" at bounding box center [137, 58] width 19 height 7
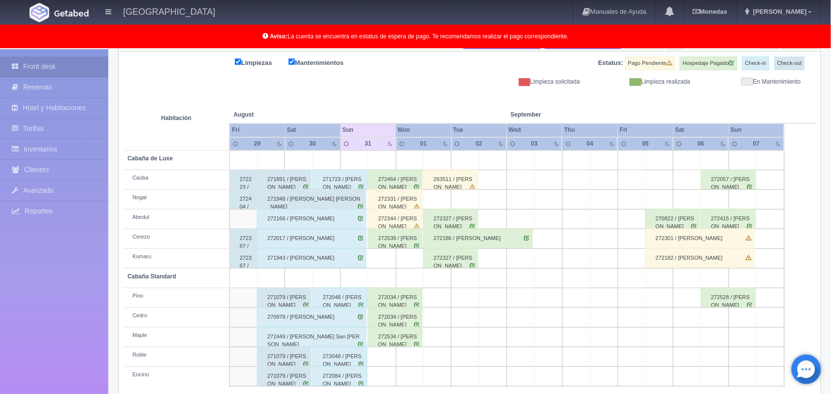
scroll to position [137, 0]
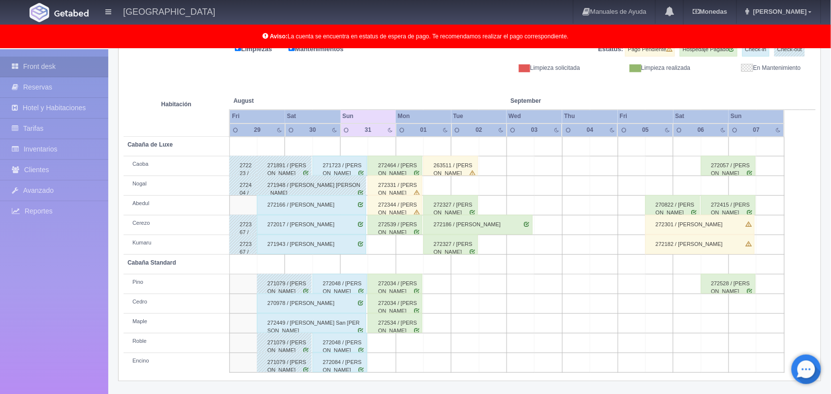
click at [397, 328] on div "272534 / [PERSON_NAME]" at bounding box center [395, 324] width 55 height 20
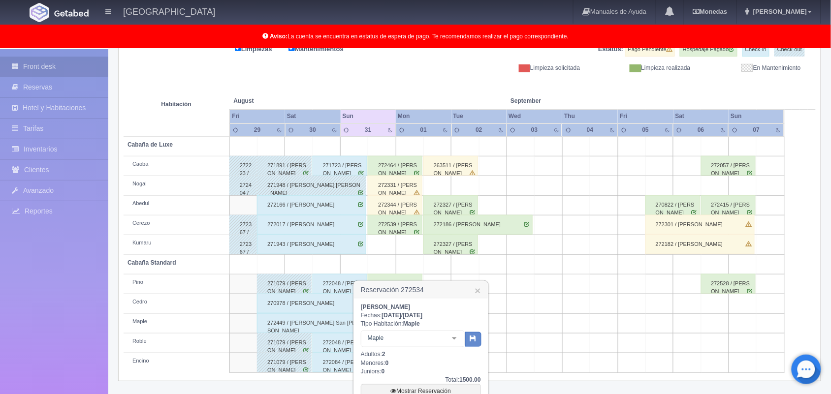
scroll to position [243, 0]
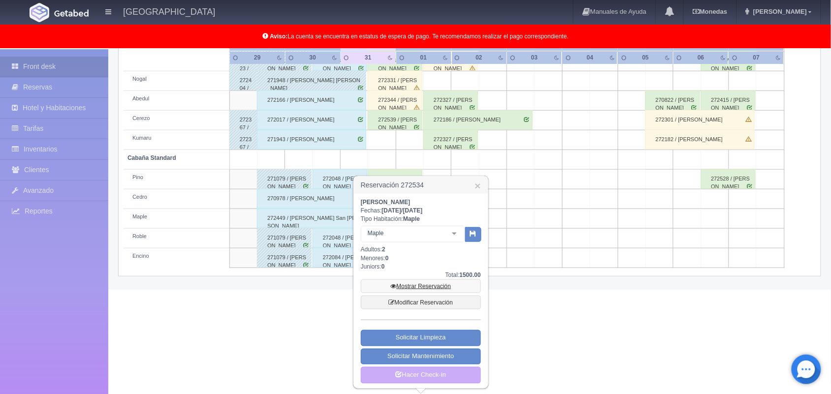
click at [451, 286] on link "Mostrar Reservación" at bounding box center [421, 287] width 120 height 14
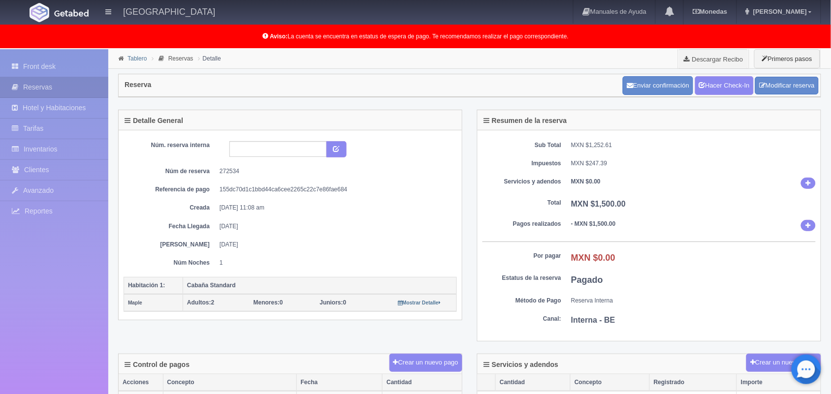
click at [139, 58] on link "Tablero" at bounding box center [137, 58] width 19 height 7
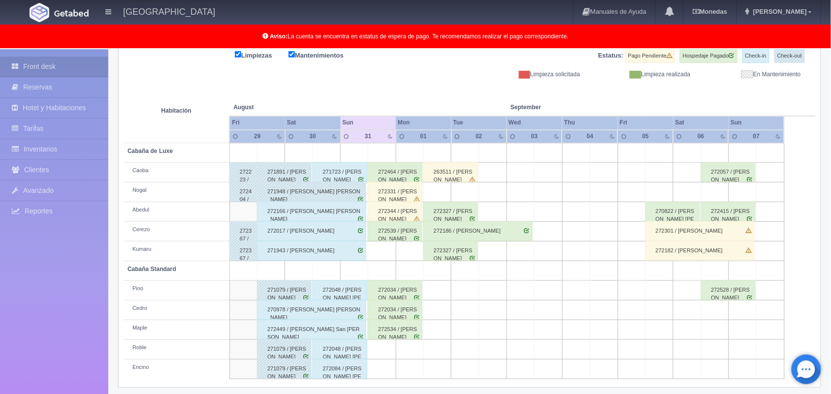
scroll to position [137, 0]
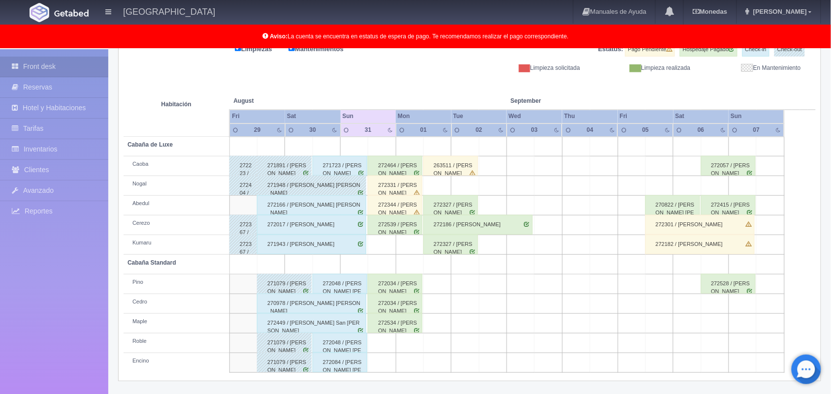
click at [393, 306] on div "272034 / [PERSON_NAME]" at bounding box center [395, 304] width 55 height 20
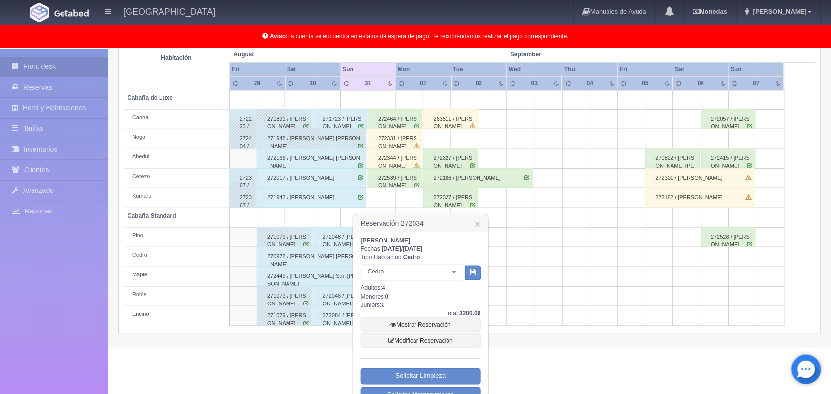
scroll to position [223, 0]
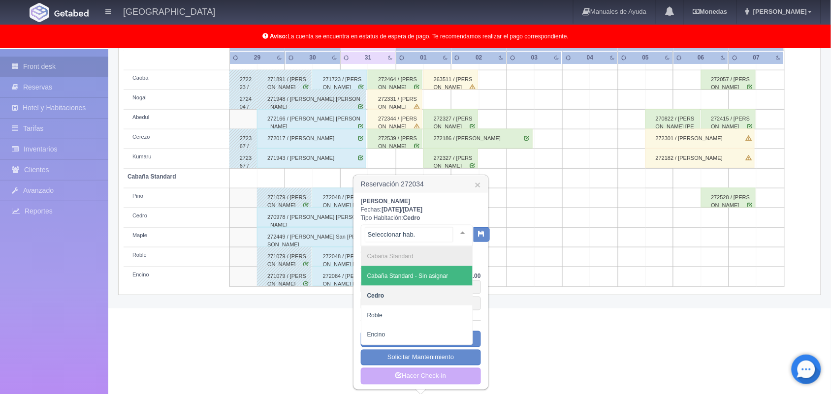
click at [454, 230] on div at bounding box center [463, 233] width 20 height 15
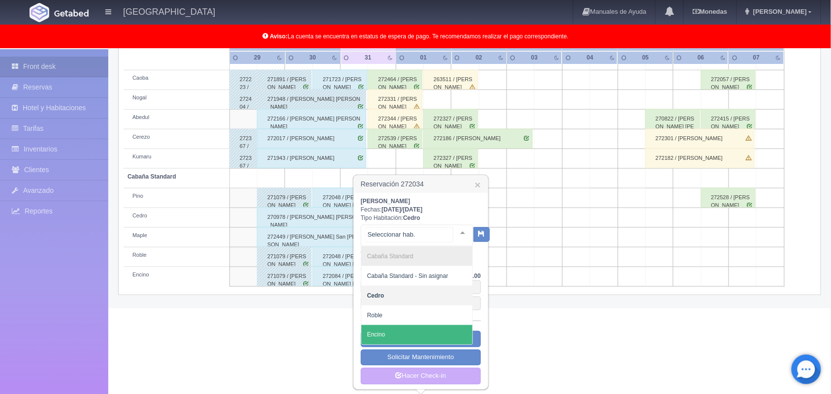
click at [437, 344] on span "Encino" at bounding box center [416, 336] width 111 height 20
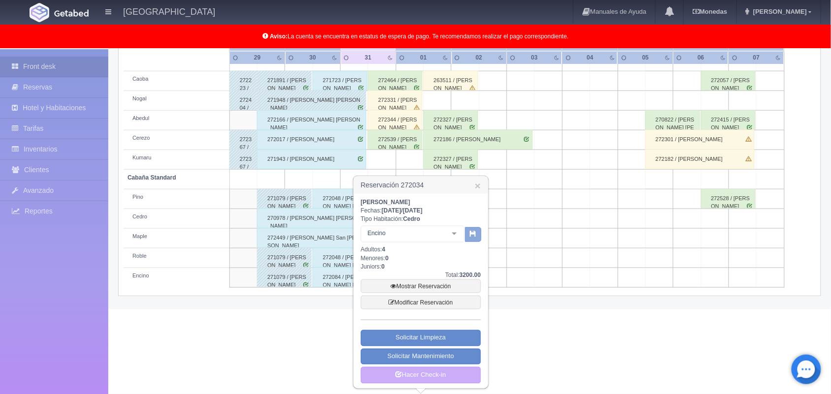
click at [472, 232] on icon "button" at bounding box center [473, 233] width 6 height 6
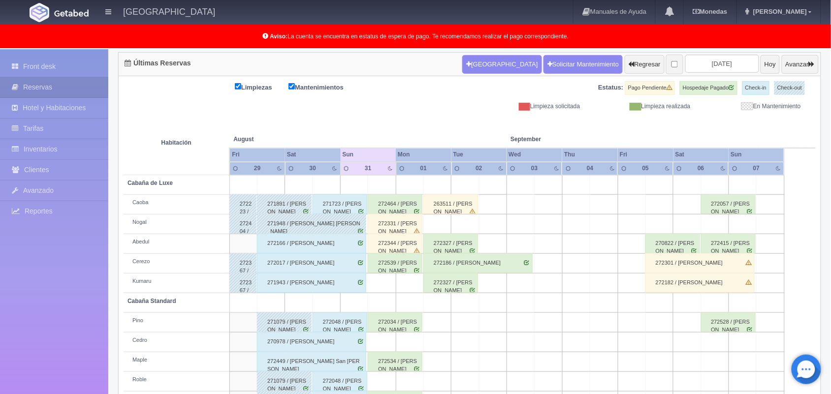
scroll to position [137, 0]
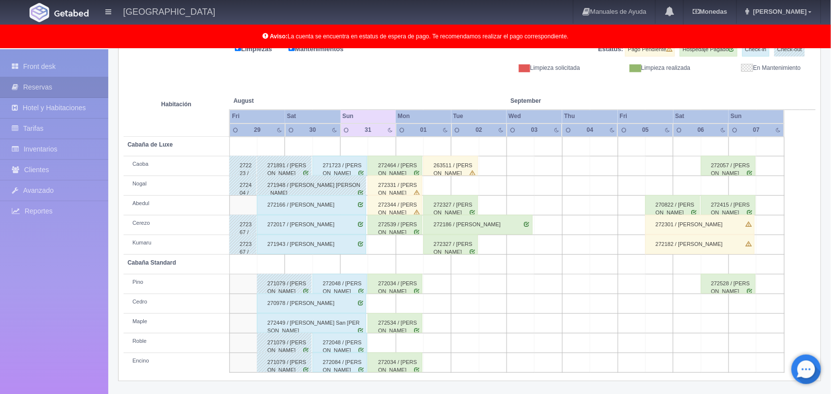
click at [403, 288] on div "272034 / Teresa Hernández palacios" at bounding box center [395, 284] width 55 height 20
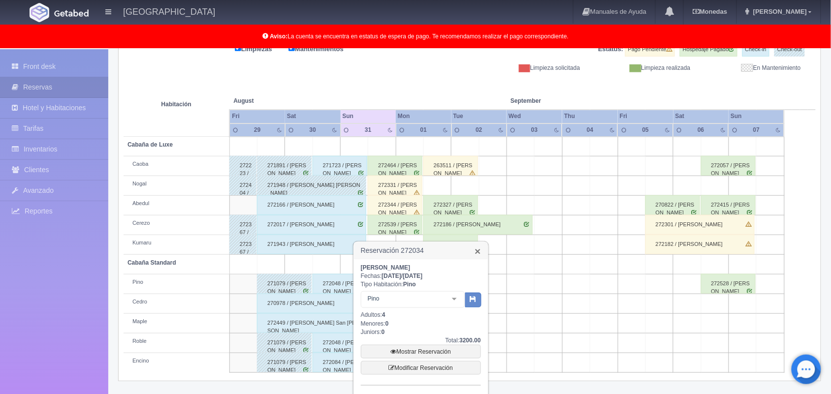
click at [476, 247] on link "×" at bounding box center [478, 251] width 6 height 10
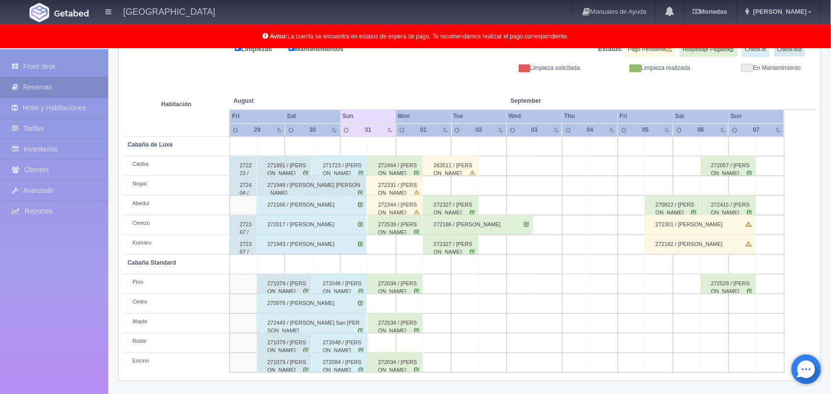
click at [359, 304] on div "270978 / Alejandro Arturo González Pérez" at bounding box center [311, 304] width 109 height 20
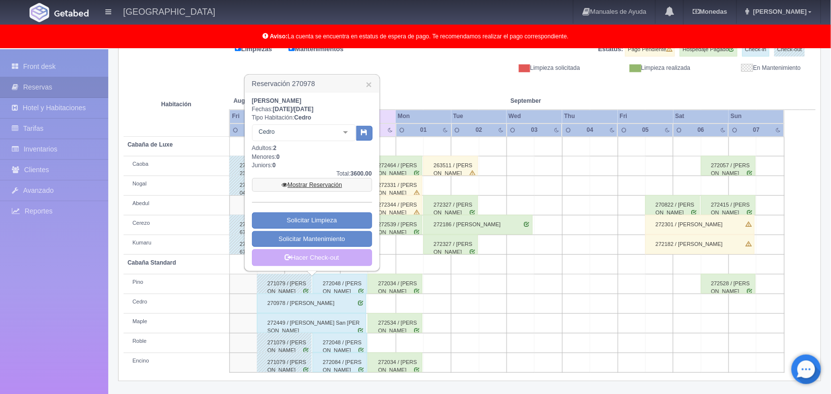
click at [324, 180] on link "Mostrar Reservación" at bounding box center [312, 185] width 120 height 14
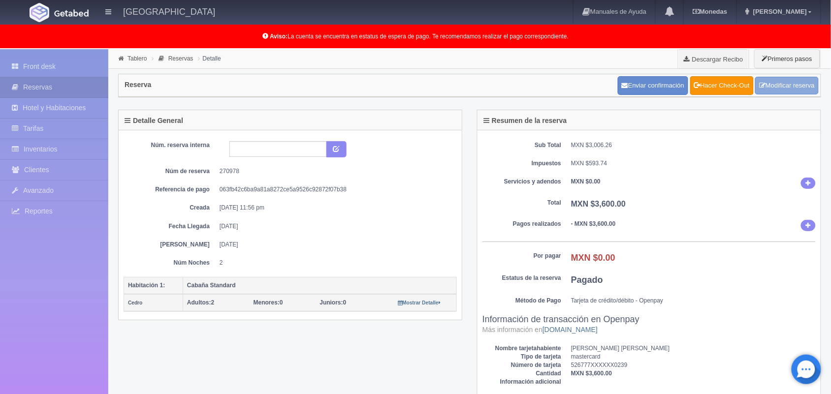
click at [784, 84] on link "Modificar reserva" at bounding box center [787, 86] width 64 height 18
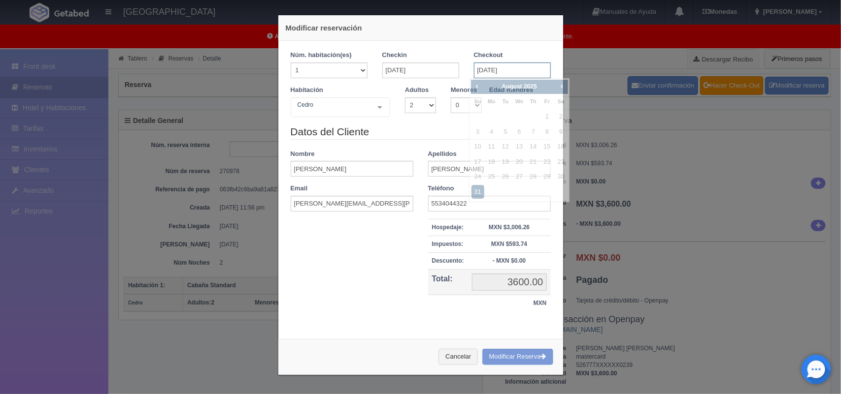
click at [506, 69] on input "[DATE]" at bounding box center [512, 71] width 77 height 16
click at [560, 89] on span "Next" at bounding box center [562, 86] width 8 height 8
checkbox input "false"
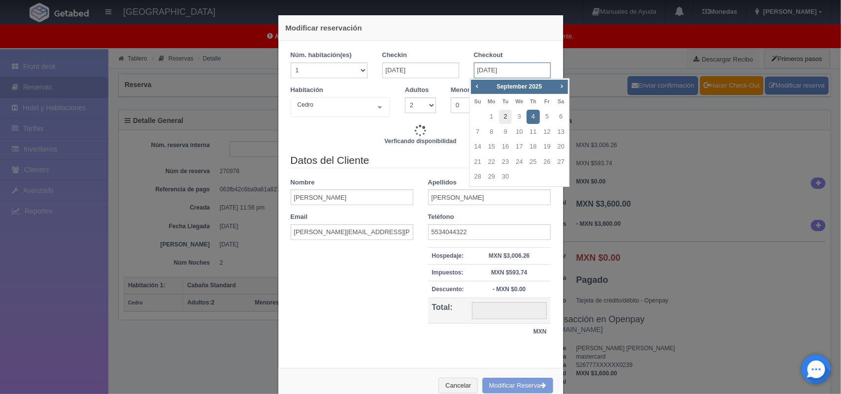
type input "3600.00"
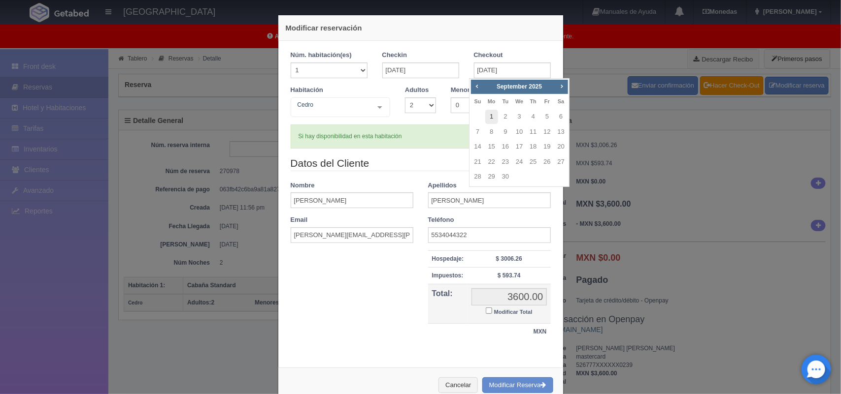
click at [492, 117] on link "1" at bounding box center [491, 117] width 13 height 14
type input "[DATE]"
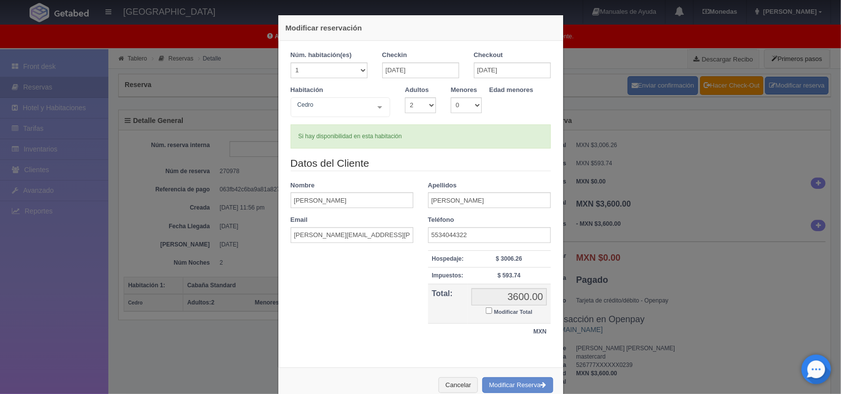
checkbox input "false"
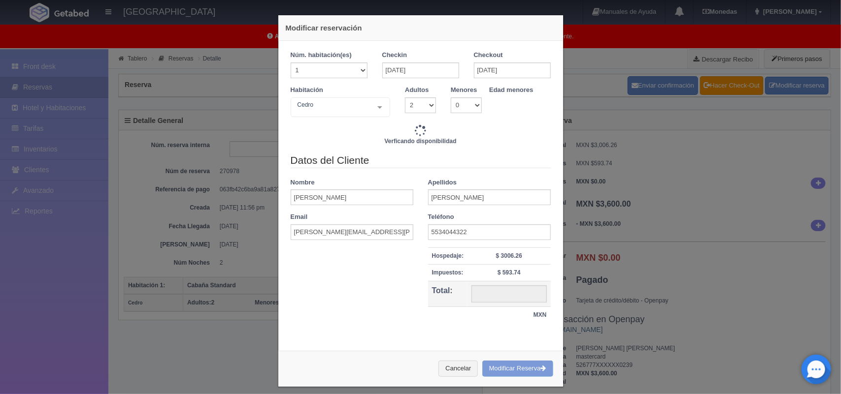
type input "5200.00"
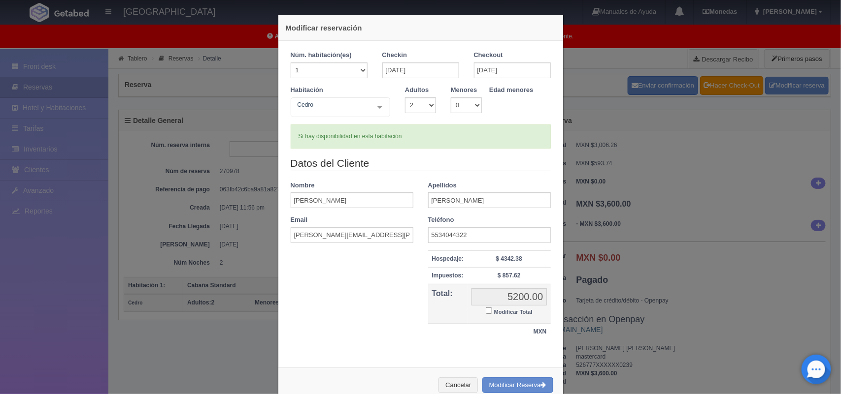
click at [486, 314] on input "Modificar Total" at bounding box center [489, 311] width 6 height 6
checkbox input "true"
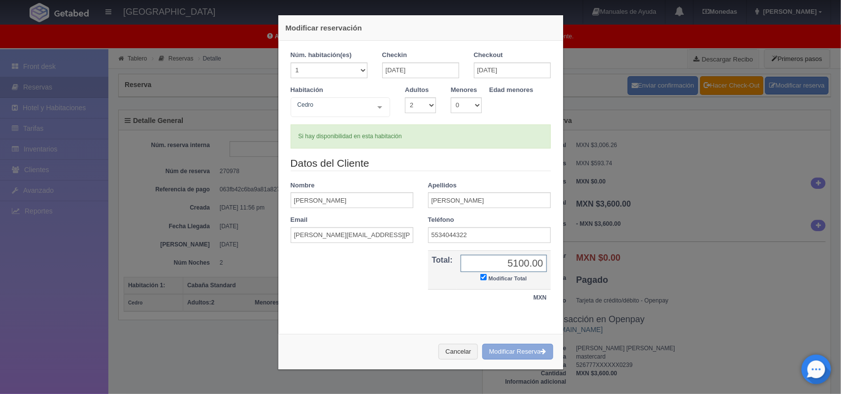
type input "5100.00"
click at [513, 360] on button "Modificar Reserva" at bounding box center [517, 352] width 71 height 16
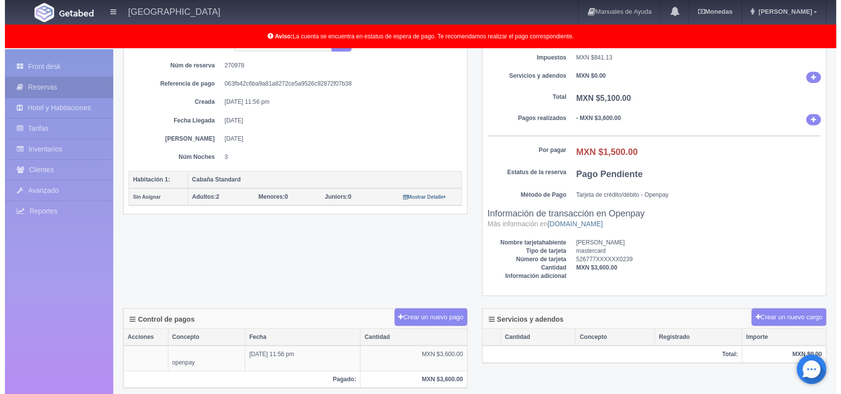
scroll to position [110, 0]
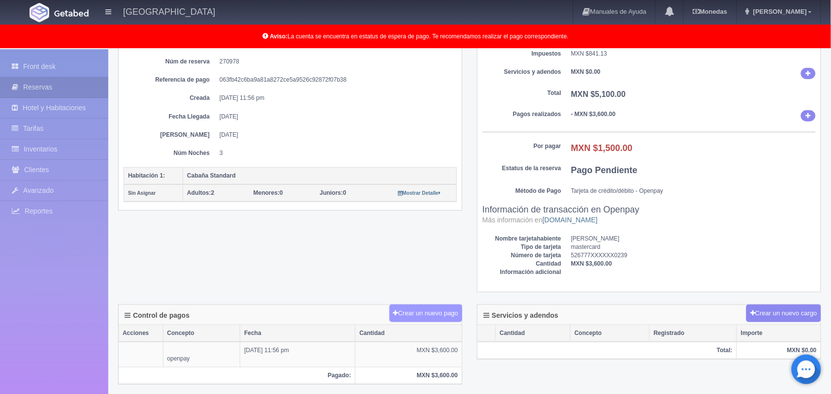
click at [432, 314] on button "Crear un nuevo pago" at bounding box center [426, 314] width 73 height 18
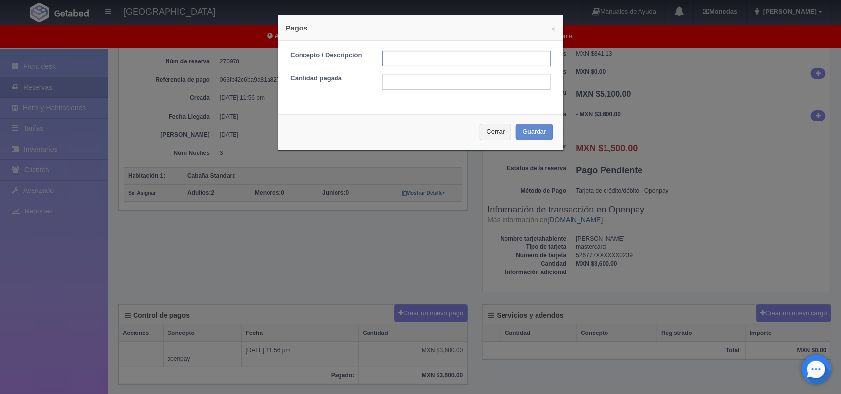
click at [422, 63] on input "text" at bounding box center [466, 59] width 168 height 16
type input "Pago efectivo [DATE]"
click at [460, 80] on input "text" at bounding box center [466, 82] width 168 height 16
type input "1500.00"
click at [527, 130] on button "Guardar" at bounding box center [534, 132] width 37 height 16
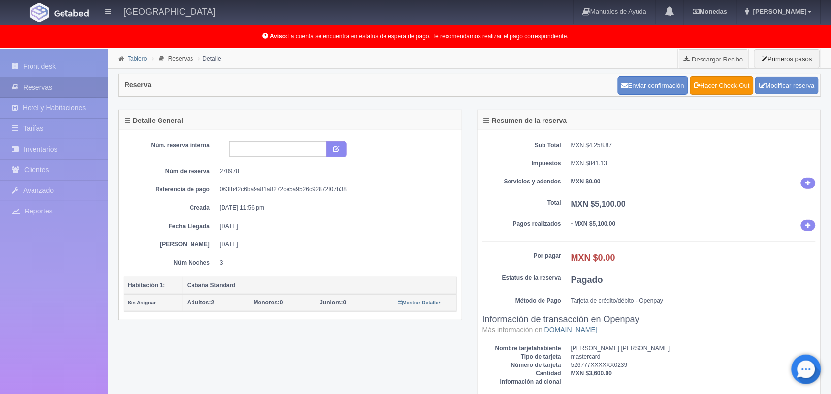
click at [134, 59] on link "Tablero" at bounding box center [137, 58] width 19 height 7
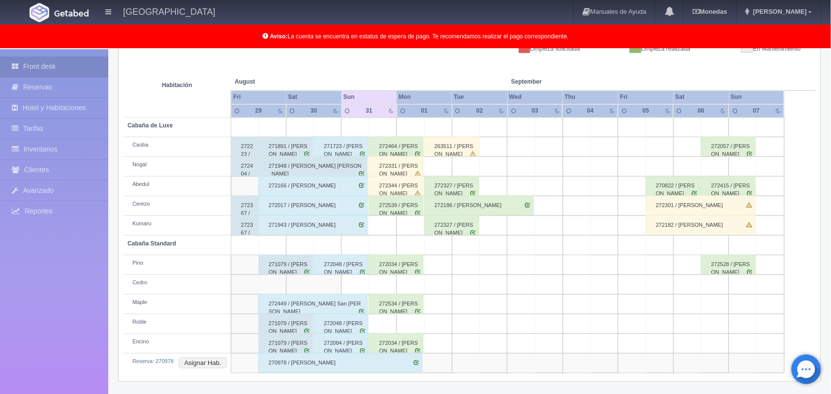
scroll to position [157, 0]
drag, startPoint x: 835, startPoint y: 212, endPoint x: 840, endPoint y: 346, distance: 134.1
click at [831, 238] on html "Hotel Xacallan Manuales de Ayuda Actualizaciones recientes Monedas Tipo de camb…" at bounding box center [415, 40] width 831 height 394
click at [205, 364] on button "Asignar Hab." at bounding box center [203, 363] width 48 height 11
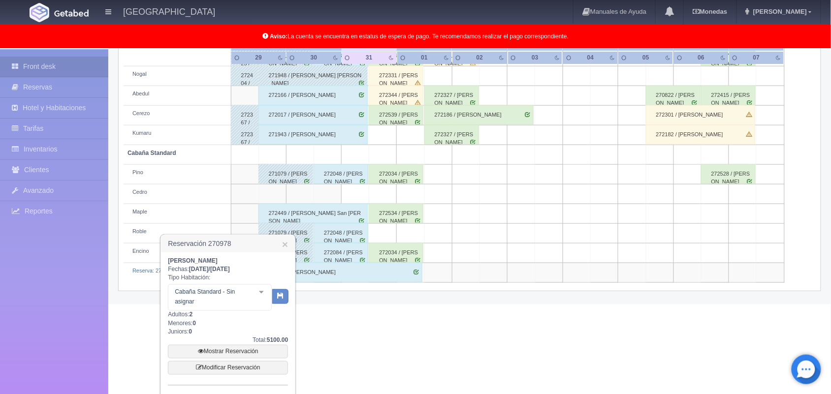
scroll to position [259, 0]
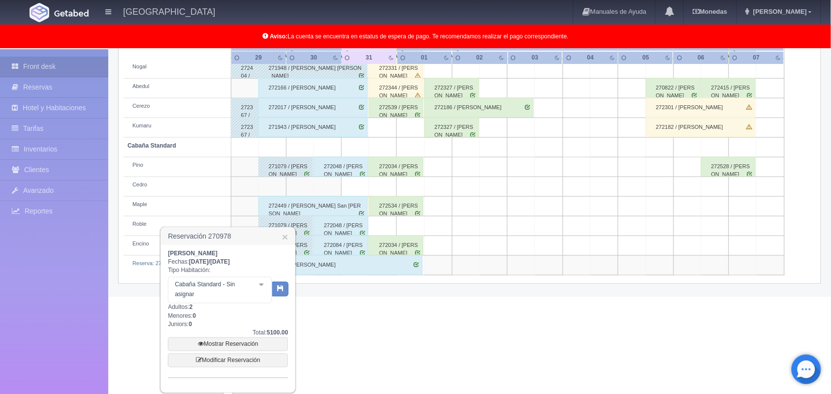
click at [262, 279] on div at bounding box center [262, 285] width 20 height 15
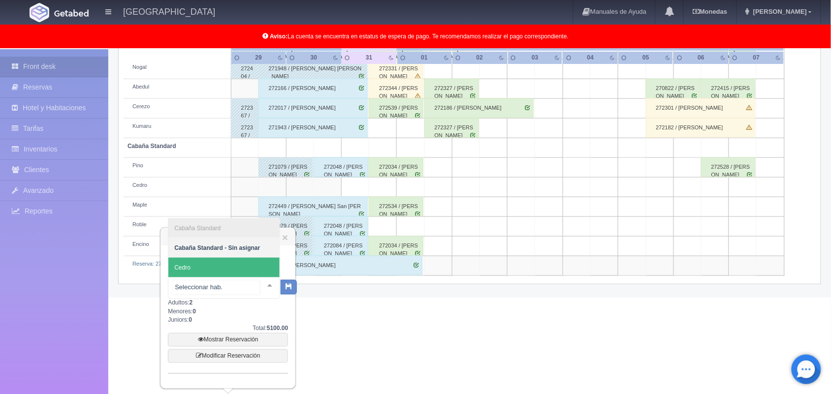
click at [234, 263] on span "Cedro" at bounding box center [223, 268] width 111 height 20
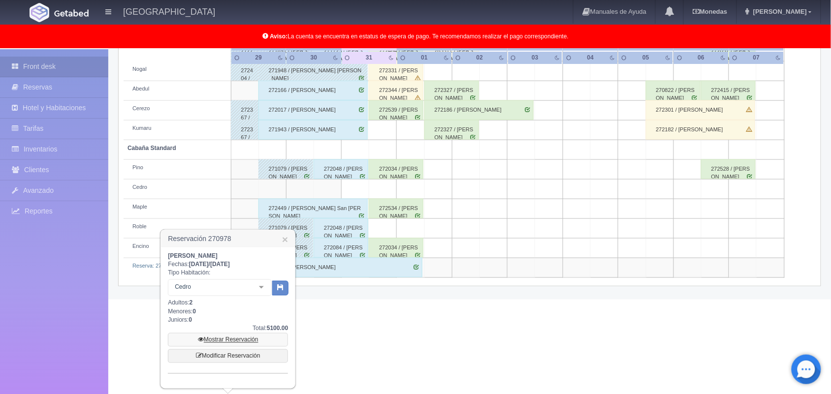
click at [244, 338] on link "Mostrar Reservación" at bounding box center [228, 340] width 120 height 14
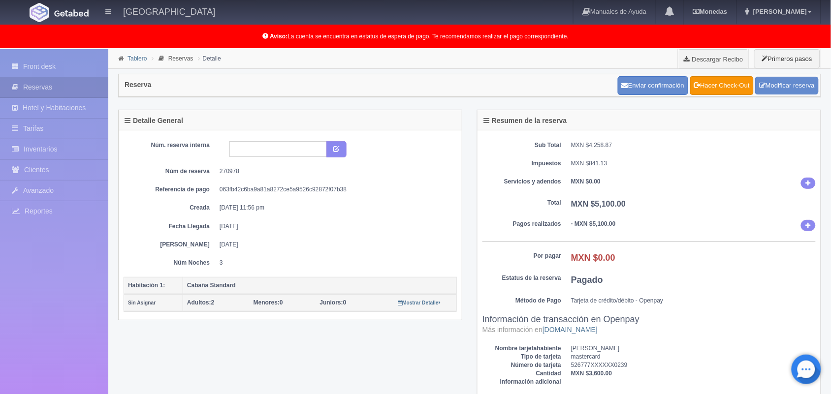
click at [132, 57] on link "Tablero" at bounding box center [137, 58] width 19 height 7
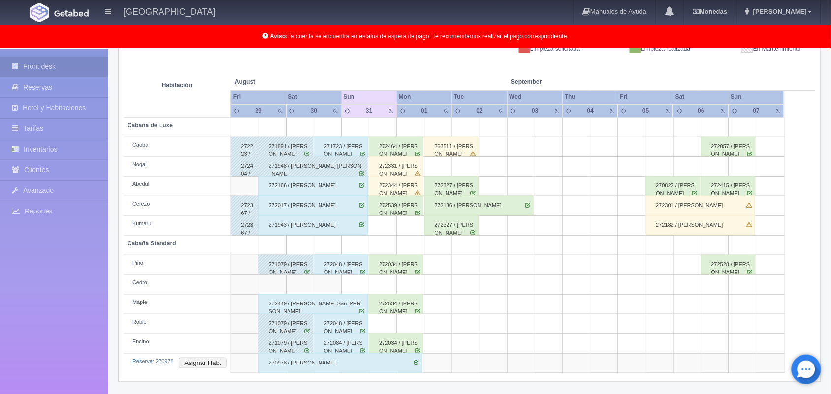
scroll to position [156, 0]
click at [392, 345] on div "272034 / [PERSON_NAME]" at bounding box center [396, 344] width 55 height 20
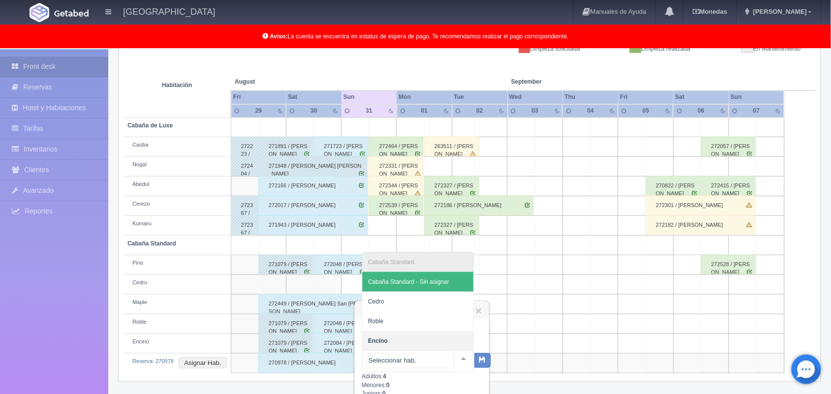
click at [460, 355] on div at bounding box center [464, 359] width 20 height 15
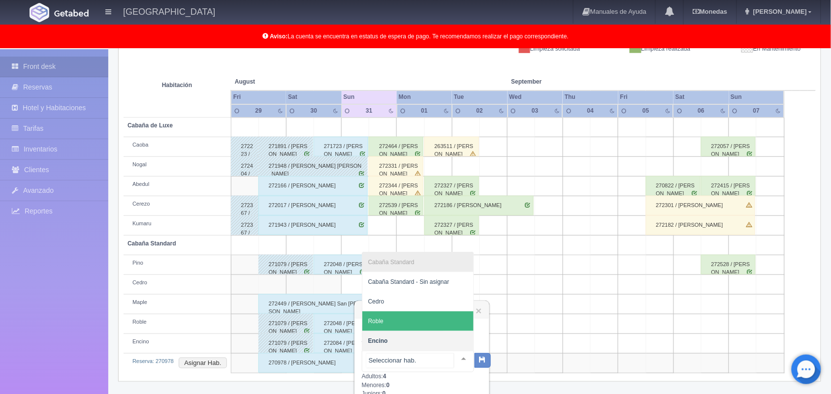
click at [434, 323] on span "Roble" at bounding box center [417, 322] width 111 height 20
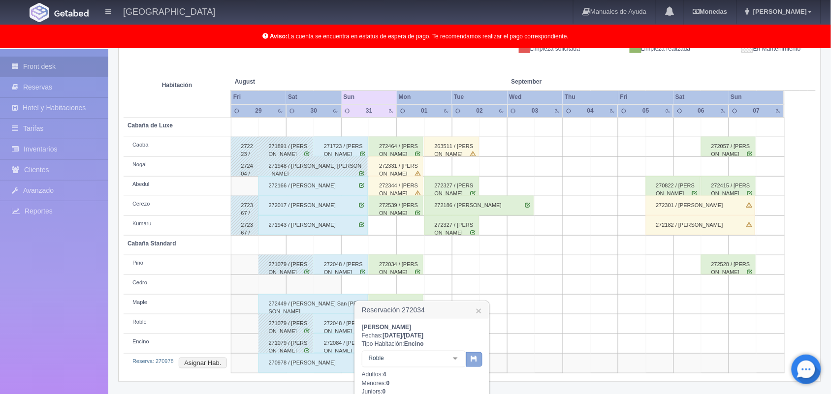
click at [478, 360] on button "button" at bounding box center [474, 360] width 16 height 15
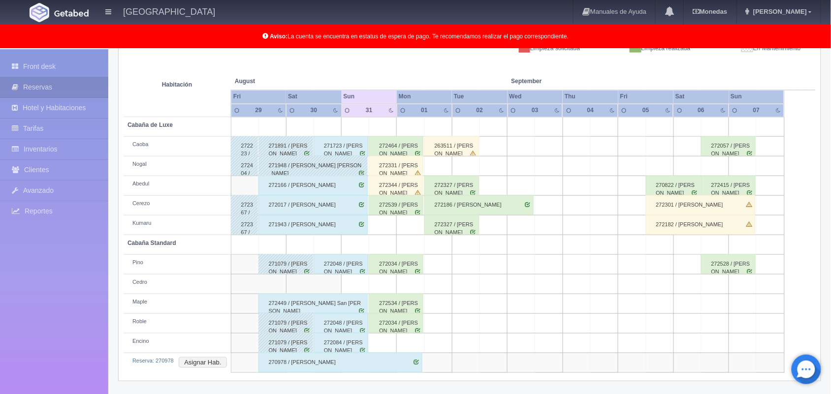
scroll to position [144, 0]
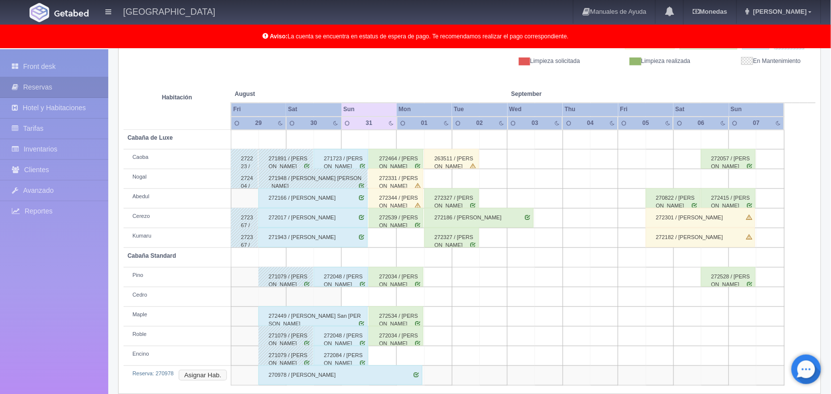
click at [191, 378] on button "Asignar Hab." at bounding box center [203, 375] width 48 height 11
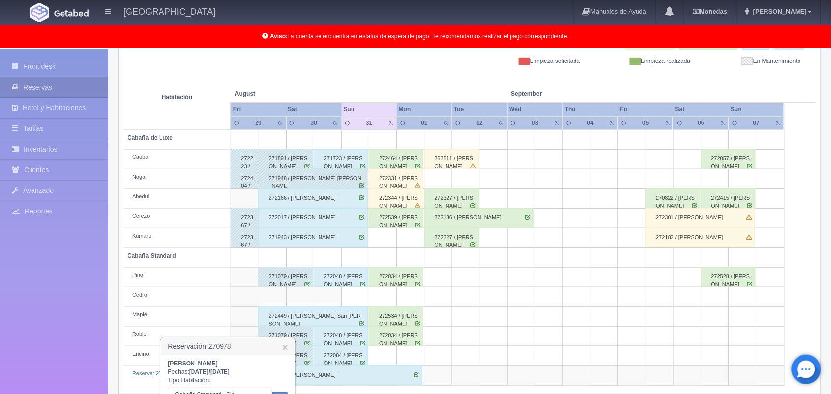
scroll to position [226, 0]
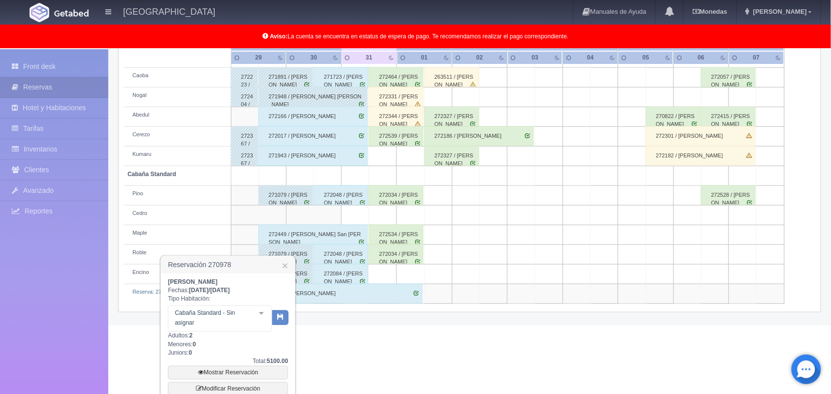
click at [262, 309] on div at bounding box center [262, 313] width 20 height 15
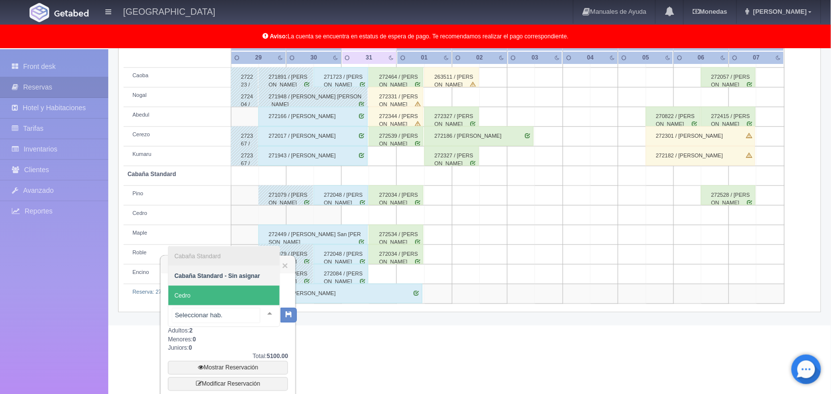
click at [239, 298] on span "Cedro" at bounding box center [223, 296] width 111 height 20
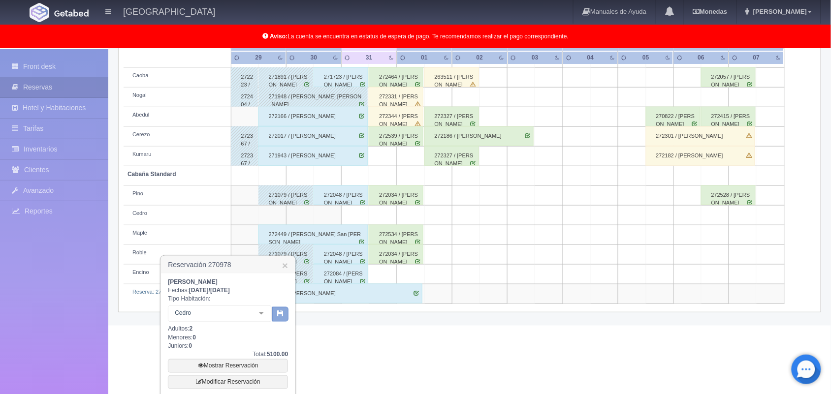
click at [281, 319] on button "button" at bounding box center [280, 314] width 16 height 15
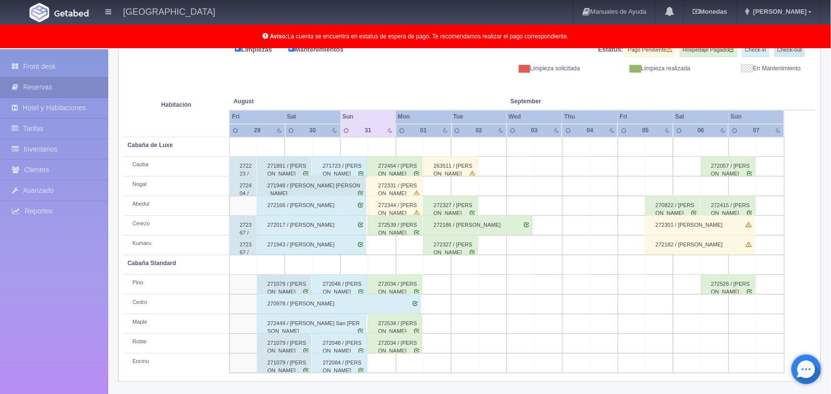
scroll to position [137, 0]
